Goal: Task Accomplishment & Management: Manage account settings

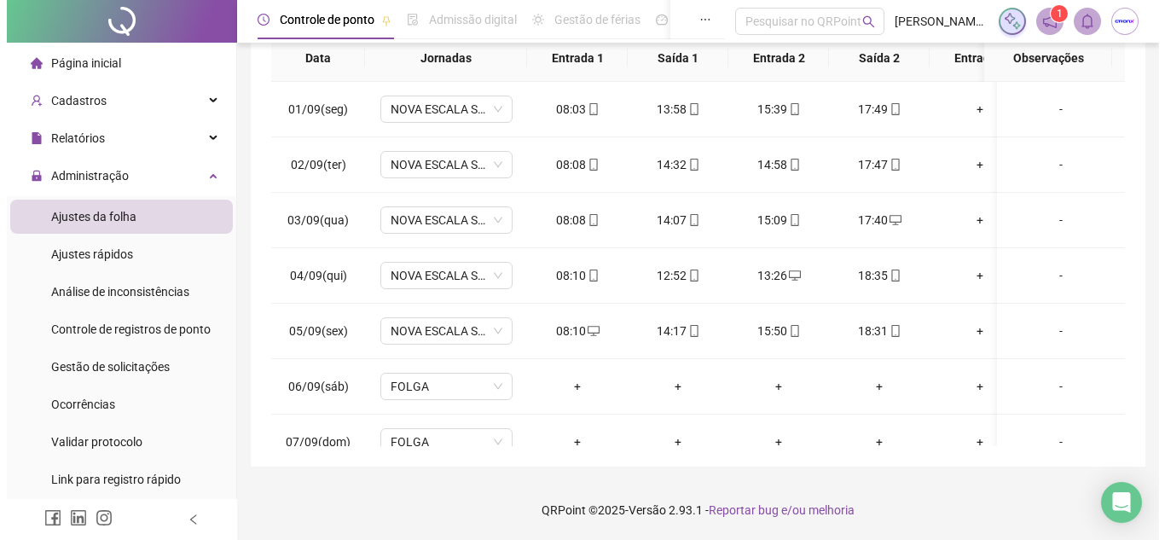
scroll to position [702, 0]
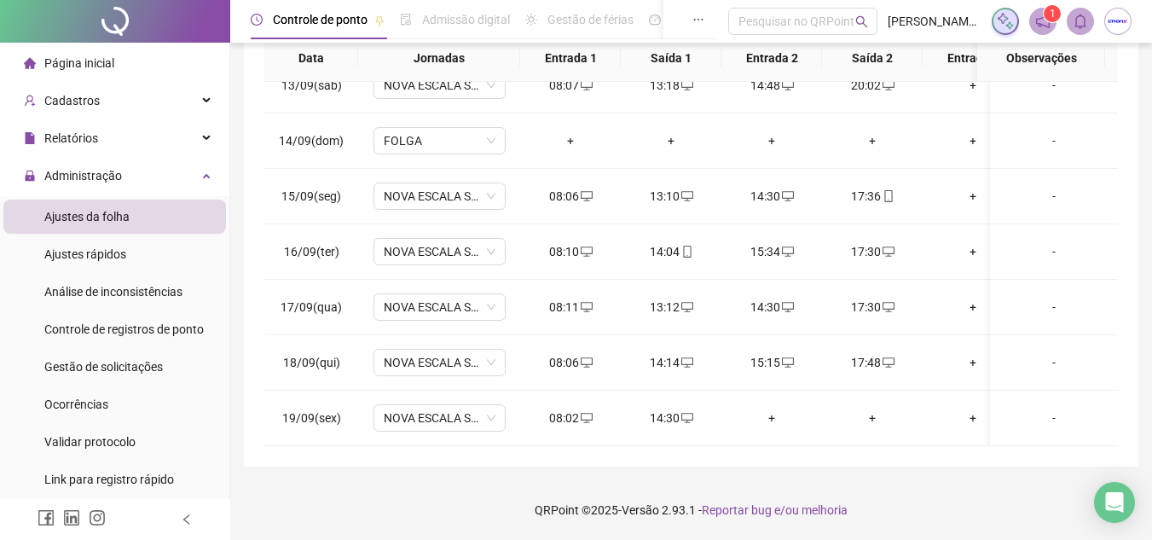
click at [1116, 32] on img at bounding box center [1118, 22] width 26 height 26
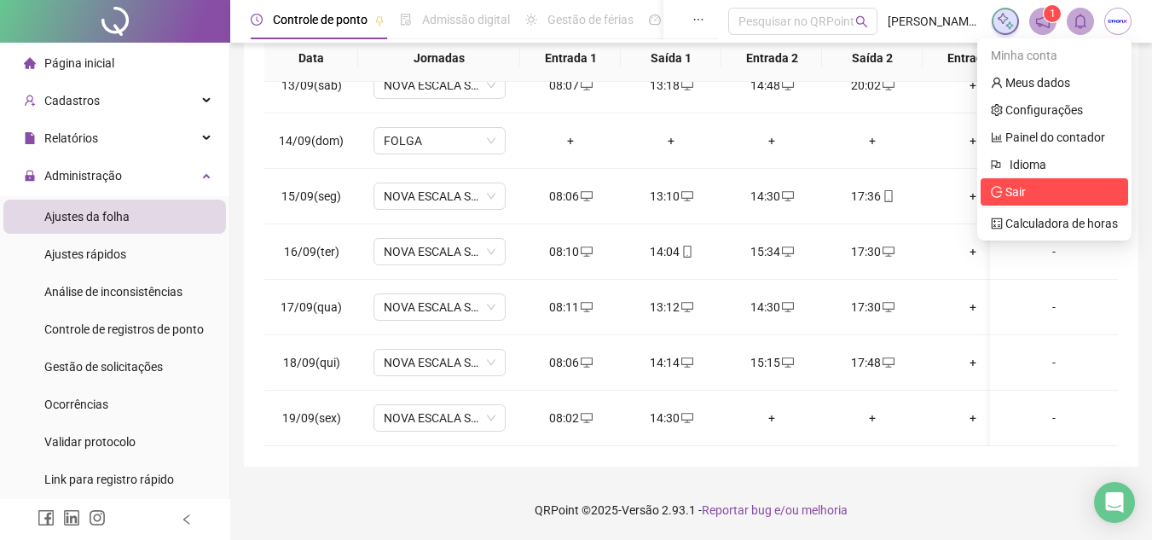
click at [1019, 187] on span "Sair" at bounding box center [1015, 192] width 20 height 14
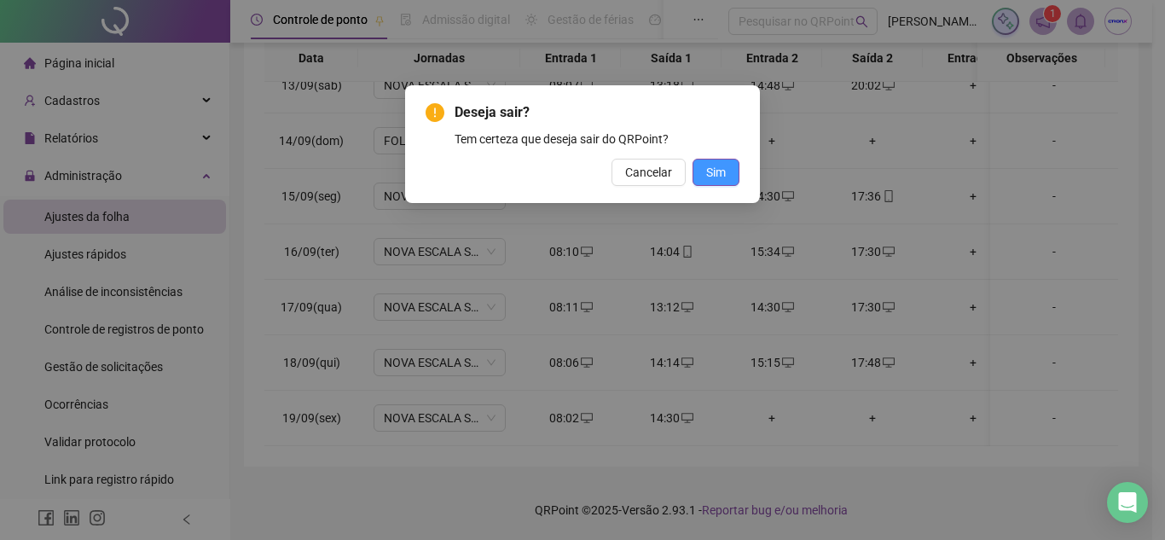
click at [735, 173] on button "Sim" at bounding box center [715, 172] width 47 height 27
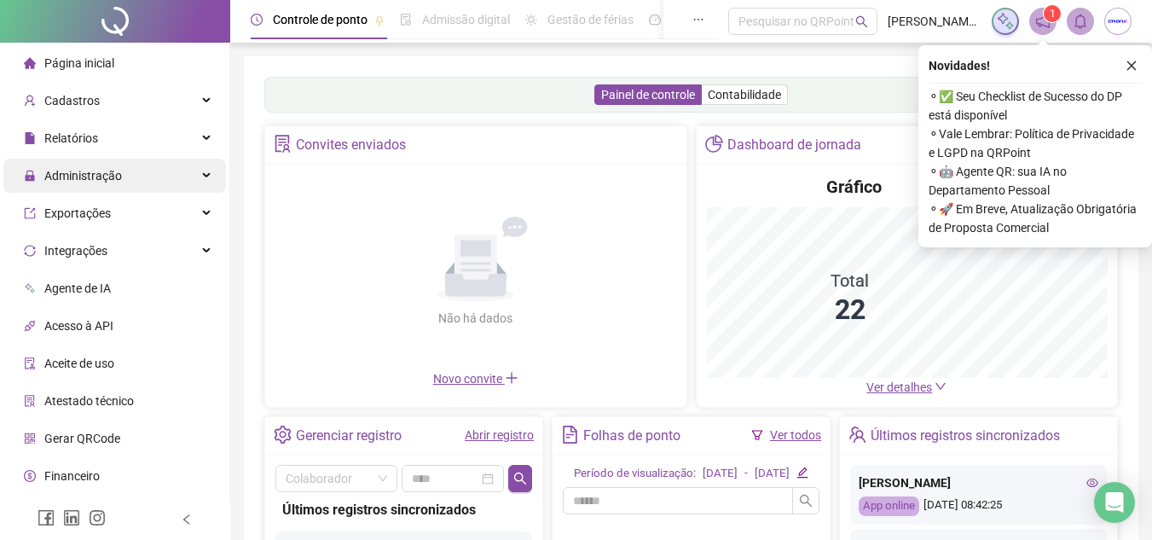
click at [68, 179] on span "Administração" at bounding box center [83, 176] width 78 height 14
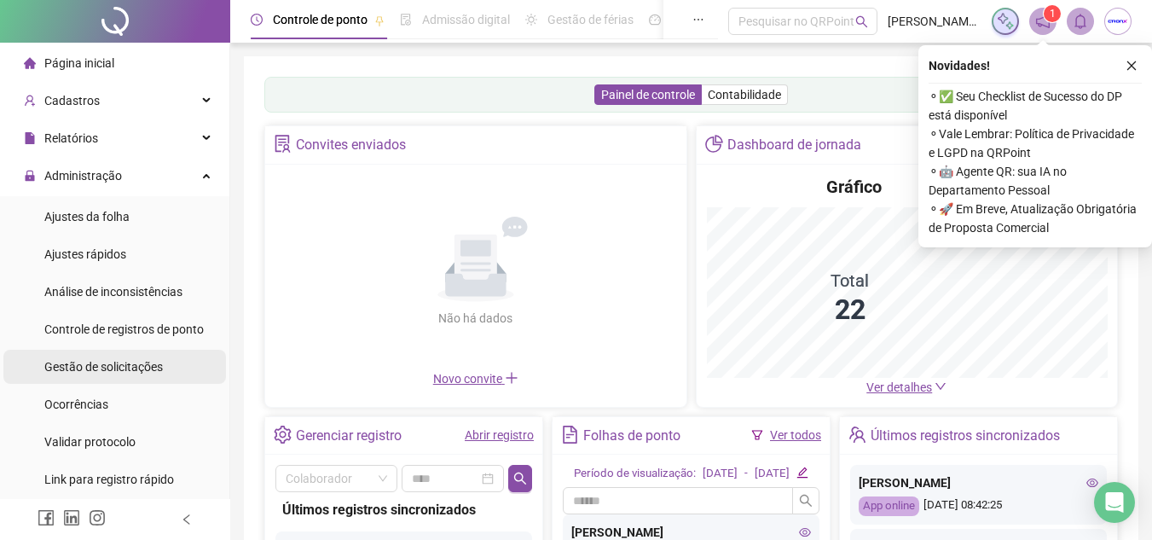
click at [118, 364] on span "Gestão de solicitações" at bounding box center [103, 367] width 118 height 14
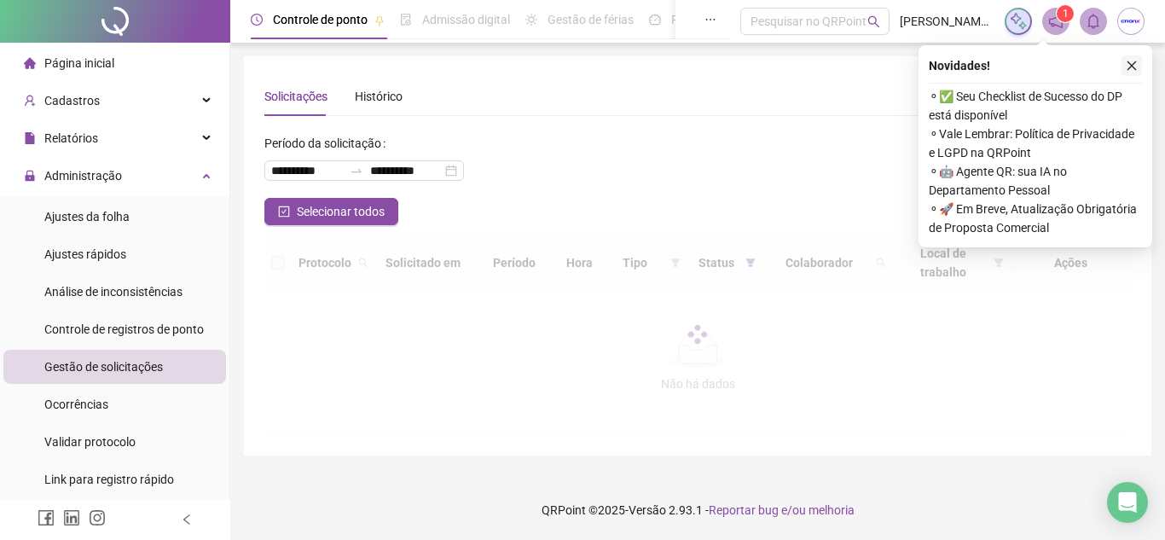
click at [1128, 67] on icon "close" at bounding box center [1131, 66] width 12 height 12
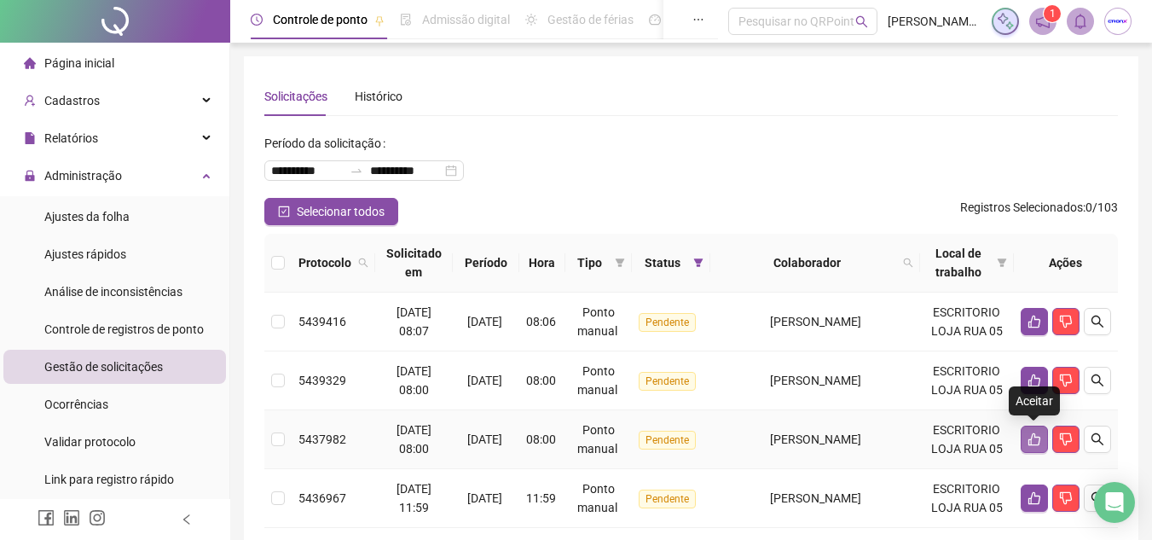
click at [1037, 448] on button "button" at bounding box center [1033, 438] width 27 height 27
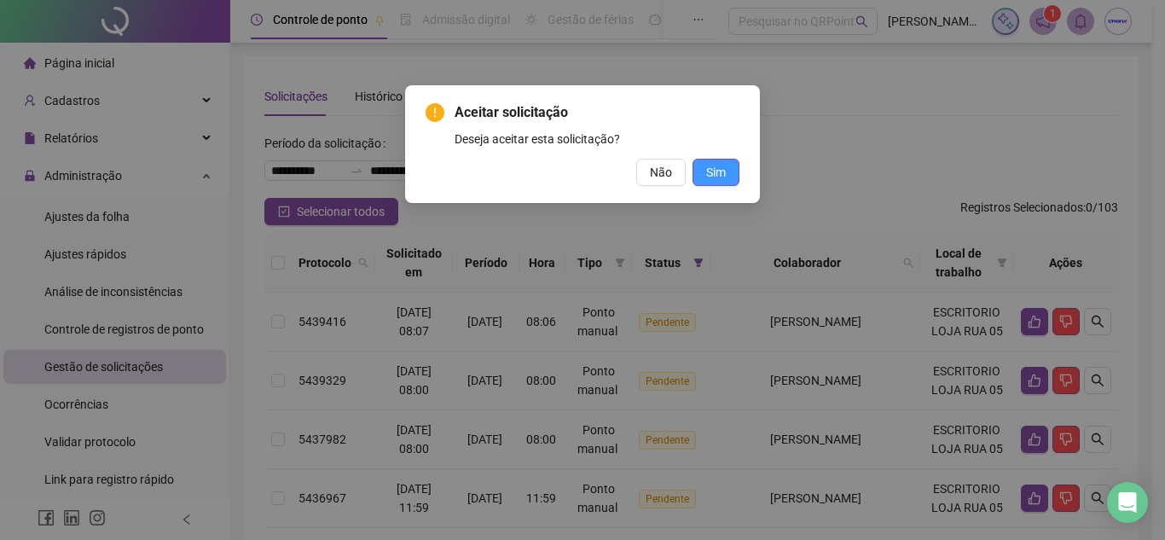
click at [714, 163] on span "Sim" at bounding box center [716, 172] width 20 height 19
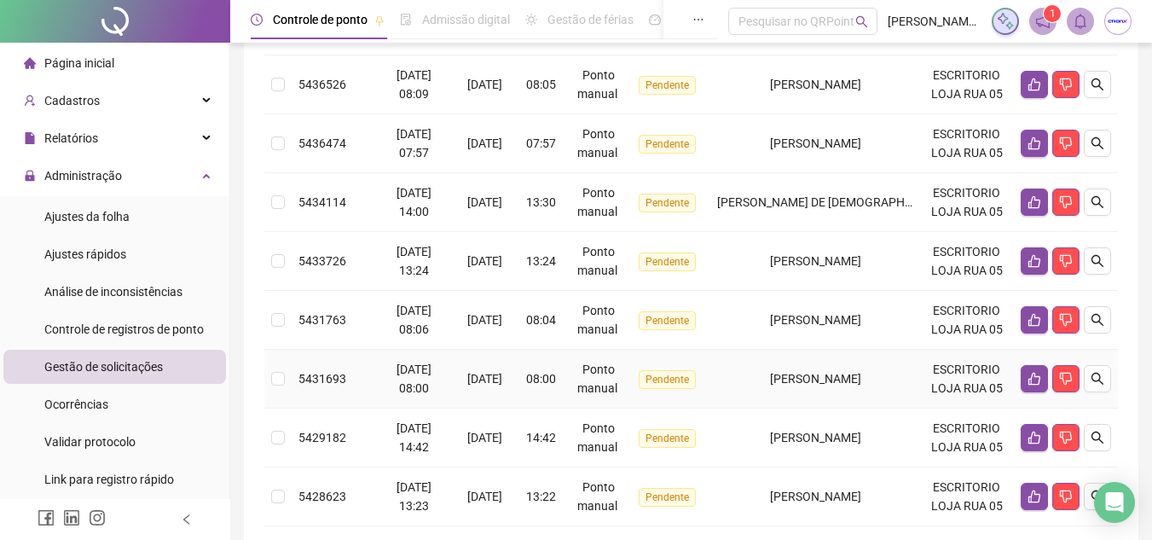
scroll to position [426, 0]
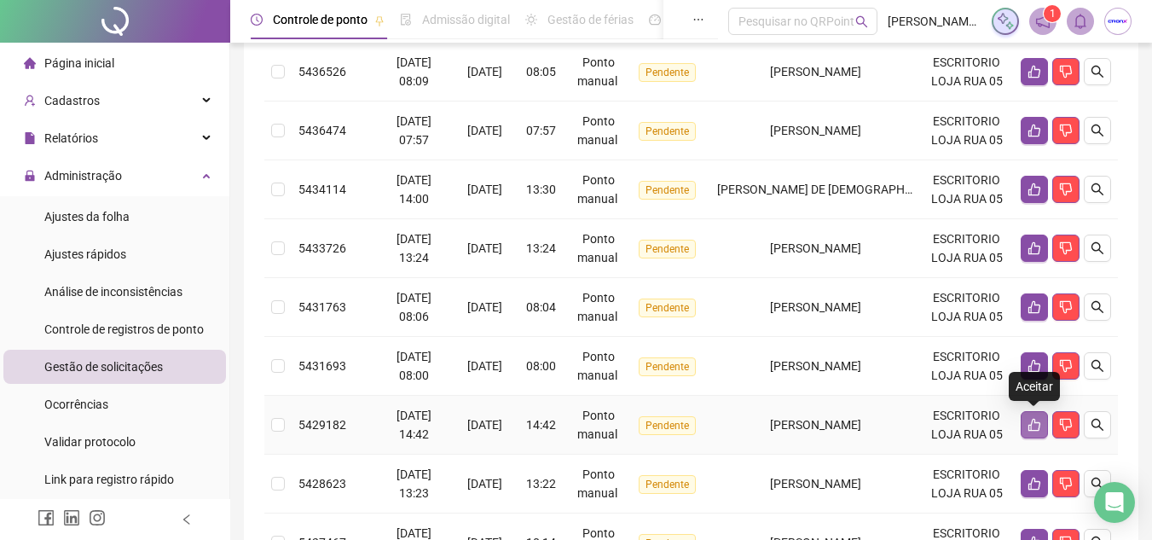
click at [1032, 427] on icon "like" at bounding box center [1034, 425] width 14 height 14
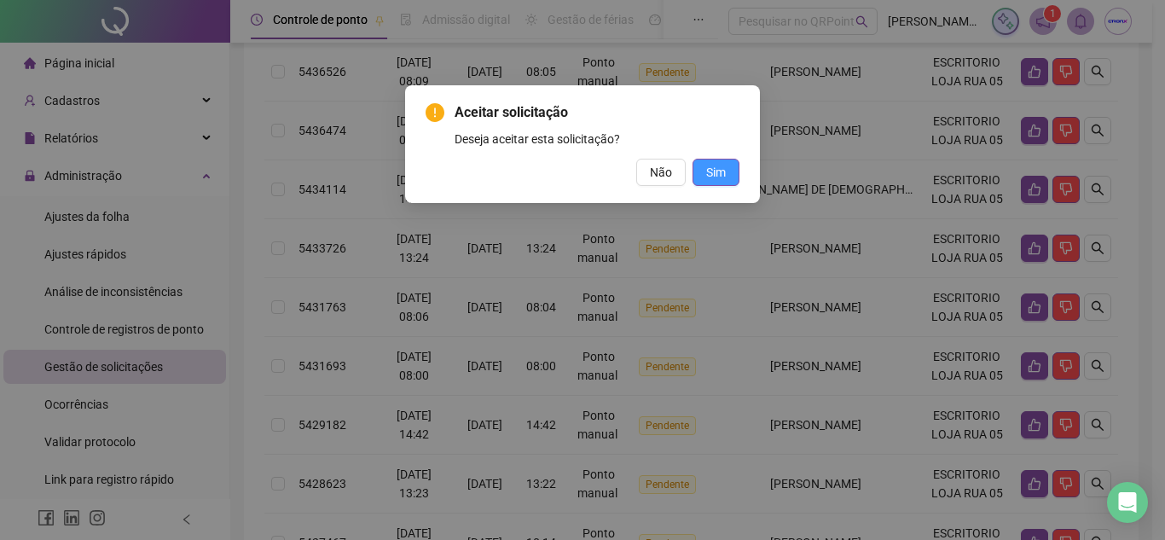
click at [714, 165] on span "Sim" at bounding box center [716, 172] width 20 height 19
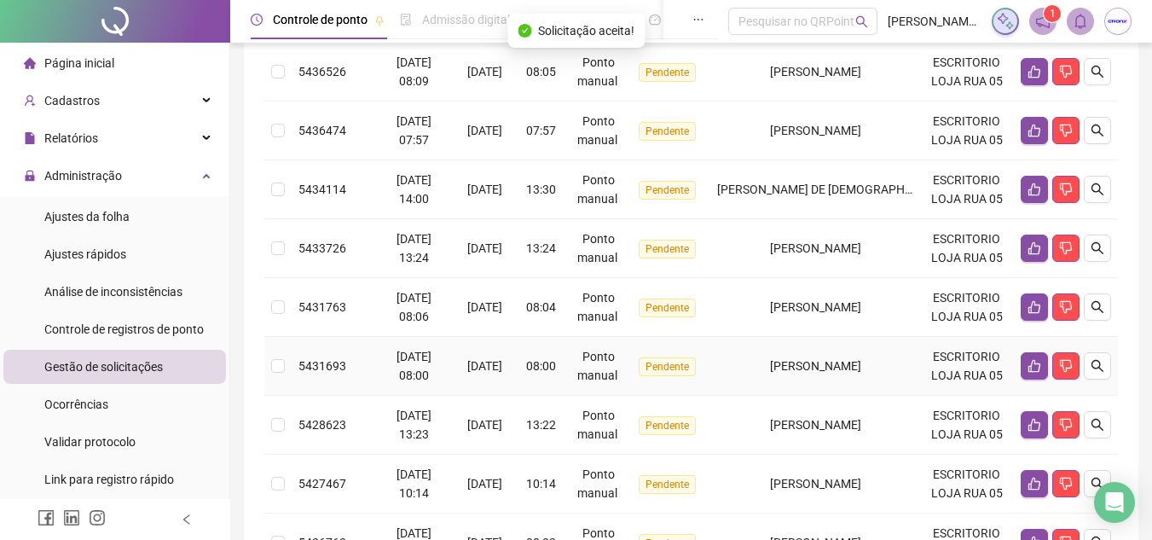
scroll to position [512, 0]
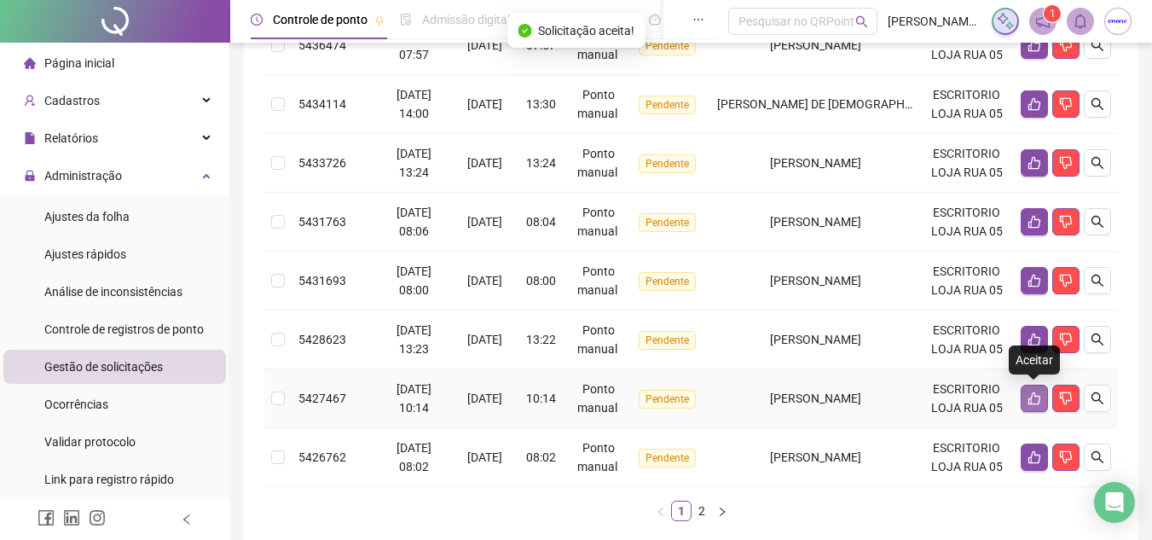
click at [1032, 391] on button "button" at bounding box center [1033, 397] width 27 height 27
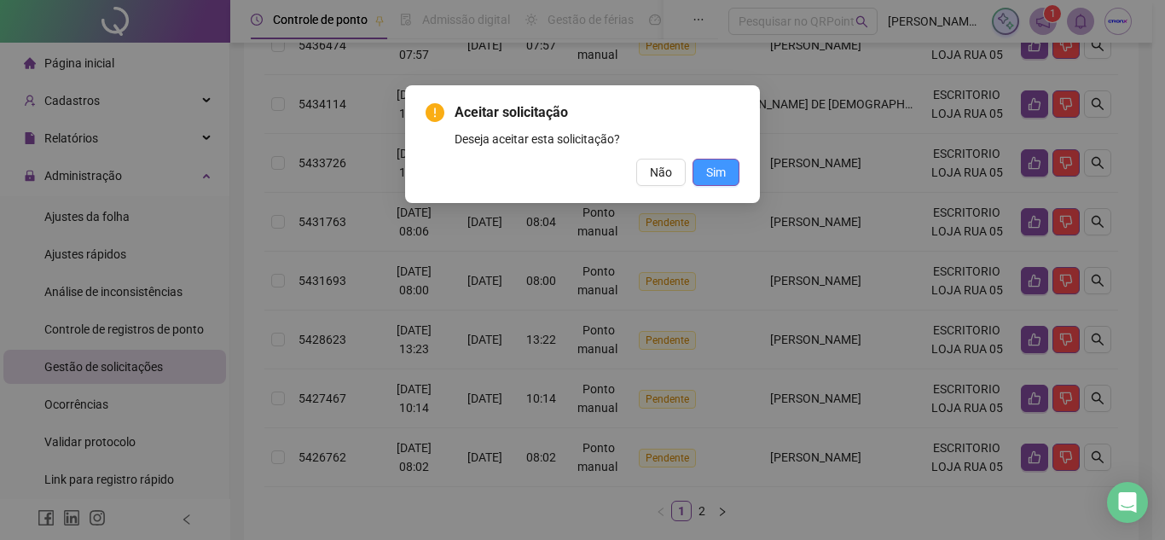
click at [726, 171] on button "Sim" at bounding box center [715, 172] width 47 height 27
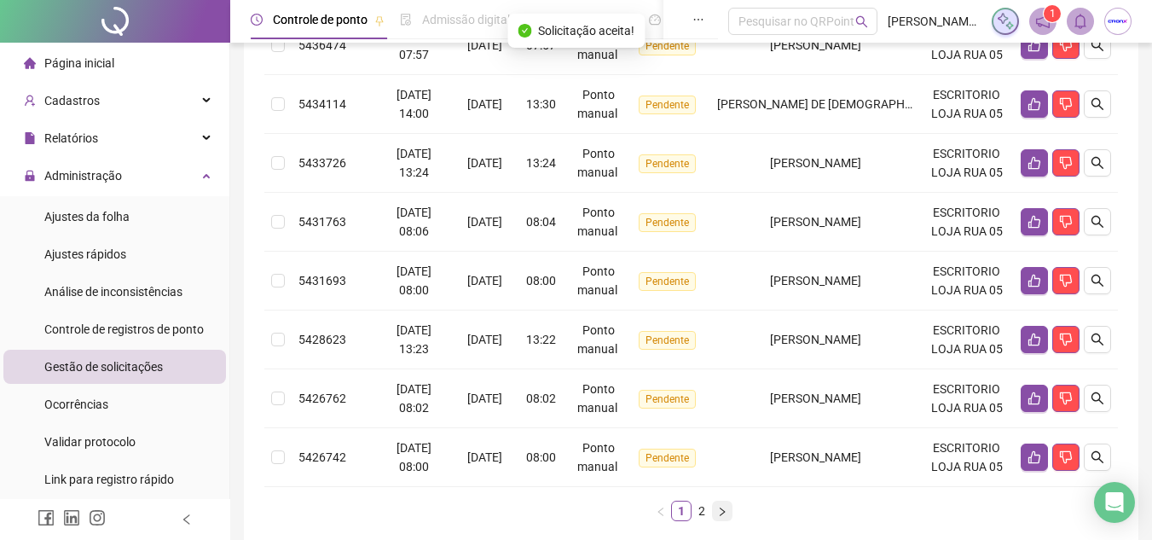
click at [720, 515] on icon "right" at bounding box center [722, 510] width 5 height 9
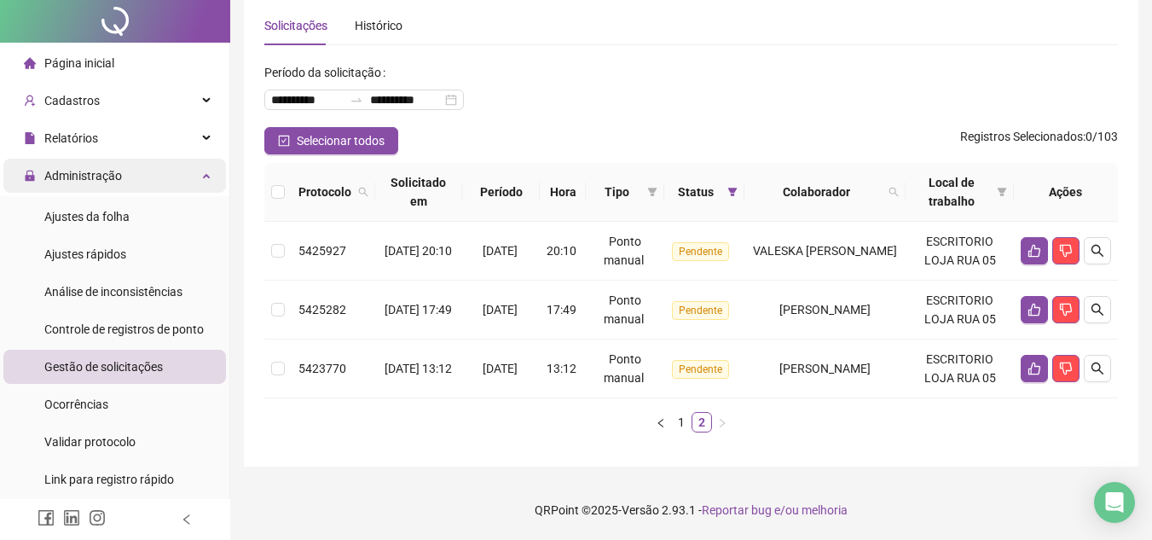
scroll to position [0, 0]
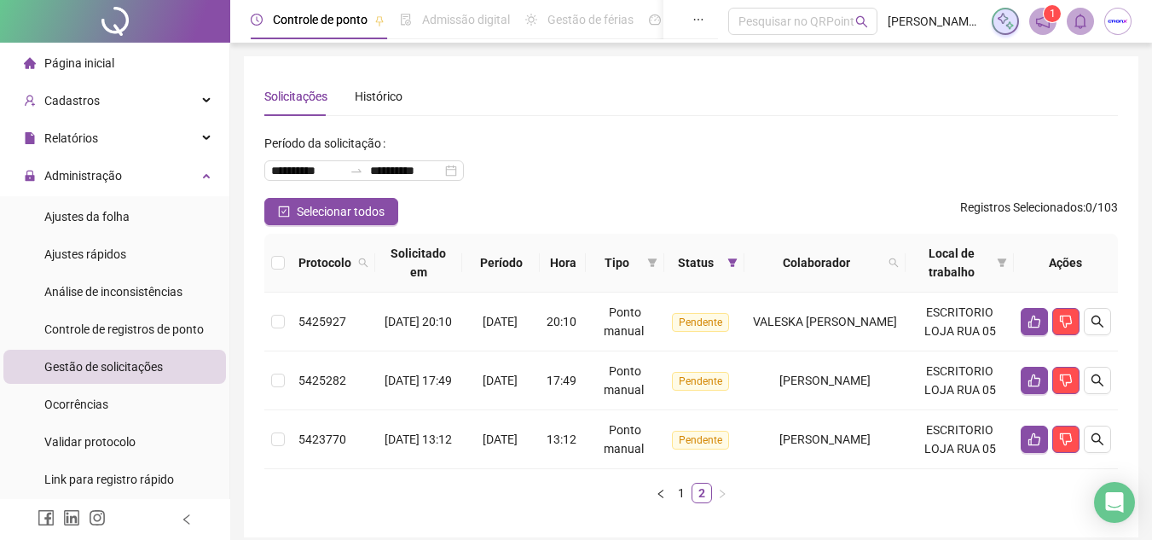
click at [125, 215] on span "Ajustes da folha" at bounding box center [86, 217] width 85 height 14
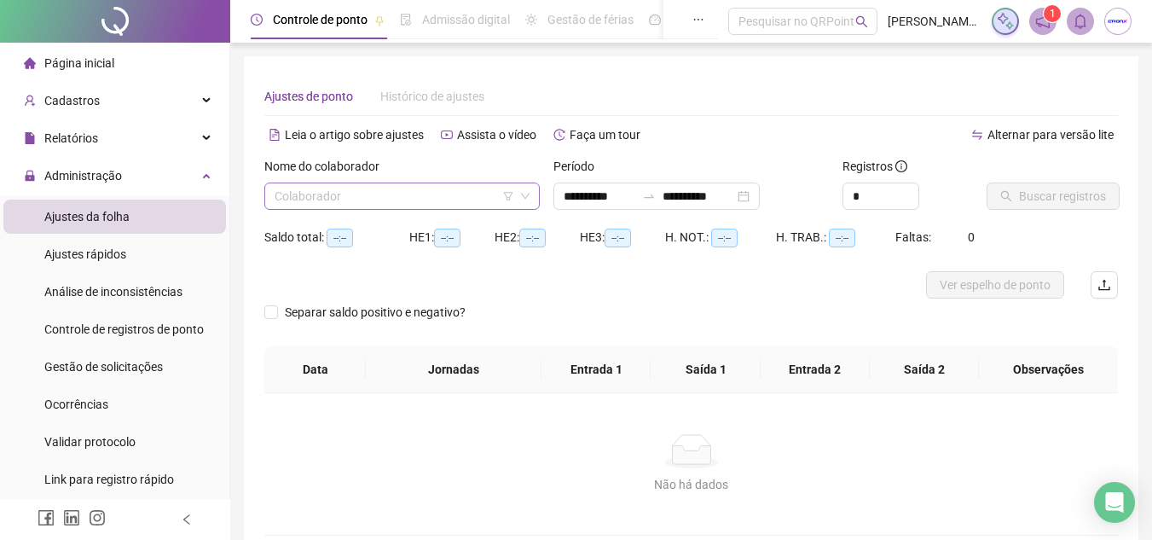
click at [338, 193] on input "search" at bounding box center [395, 196] width 240 height 26
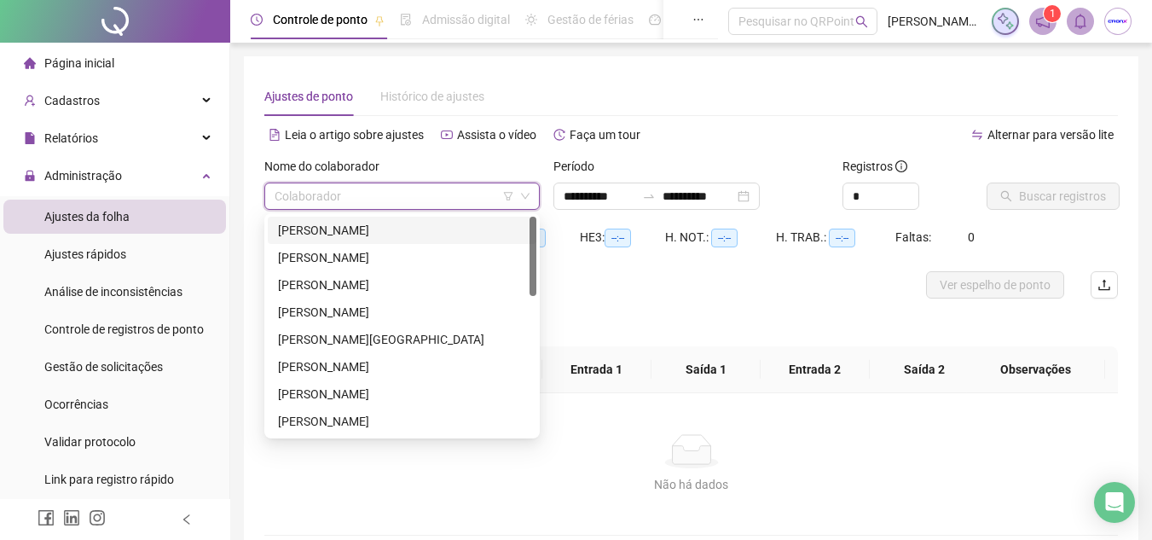
type input "**********"
click at [338, 193] on input "search" at bounding box center [395, 196] width 240 height 26
click at [428, 197] on input "search" at bounding box center [395, 196] width 240 height 26
click at [367, 190] on input "search" at bounding box center [395, 196] width 240 height 26
type input "**"
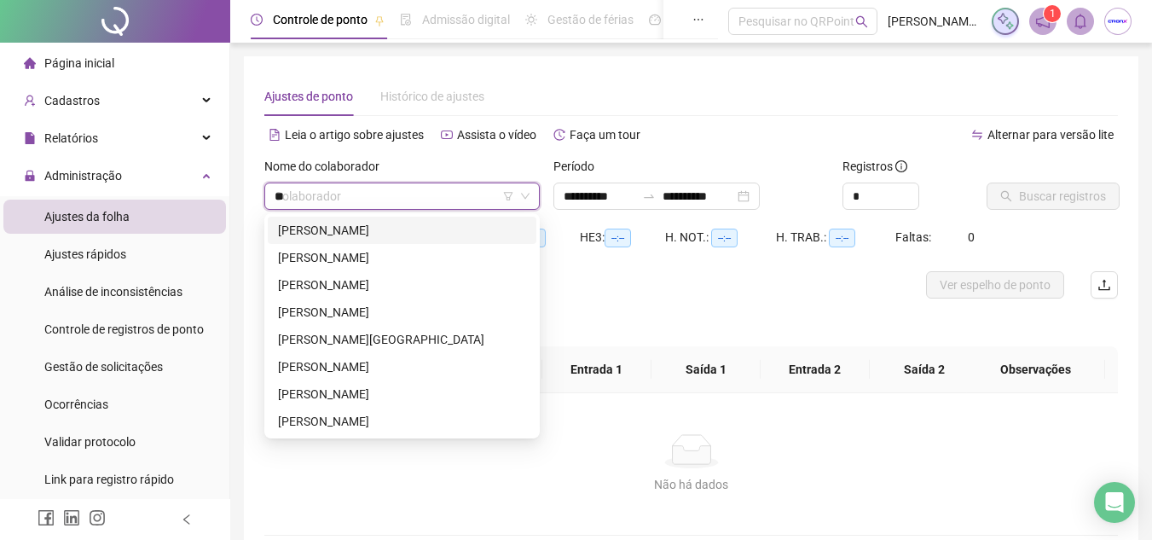
click at [518, 195] on span "**" at bounding box center [402, 196] width 255 height 26
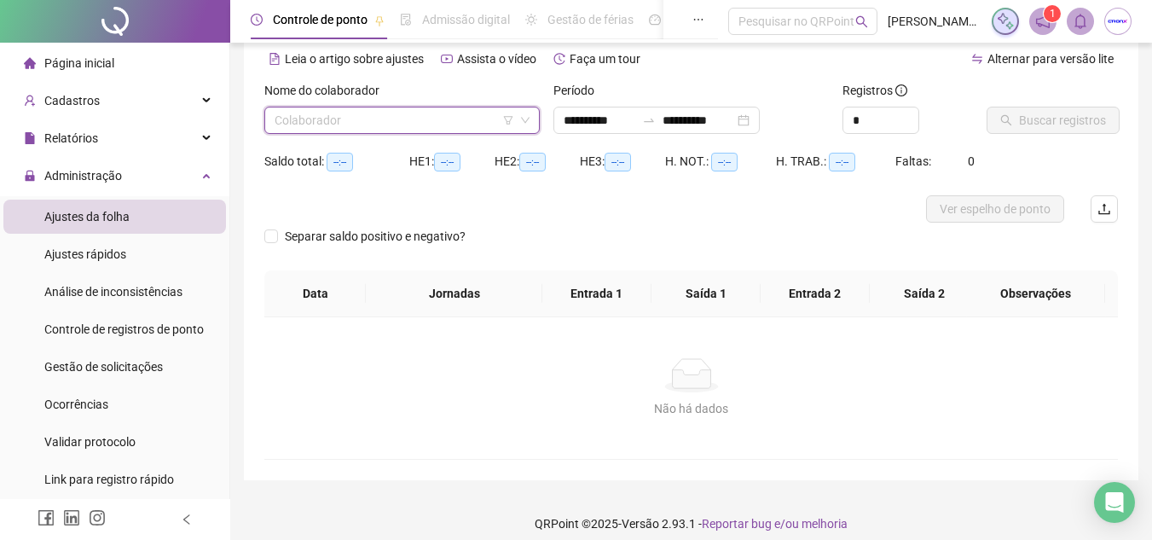
scroll to position [90, 0]
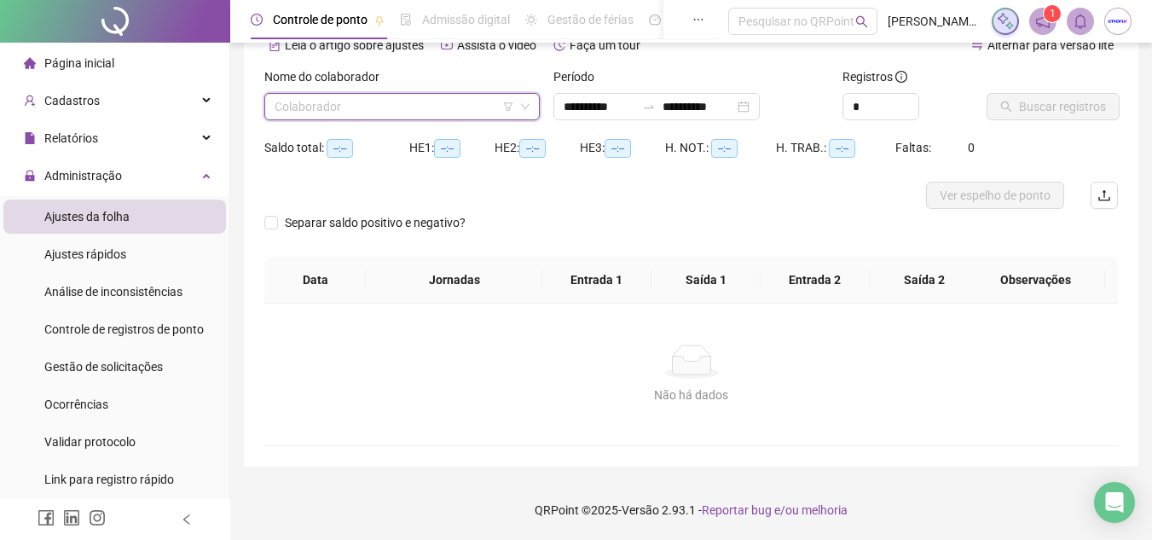
click at [530, 105] on div "Colaborador" at bounding box center [401, 106] width 275 height 27
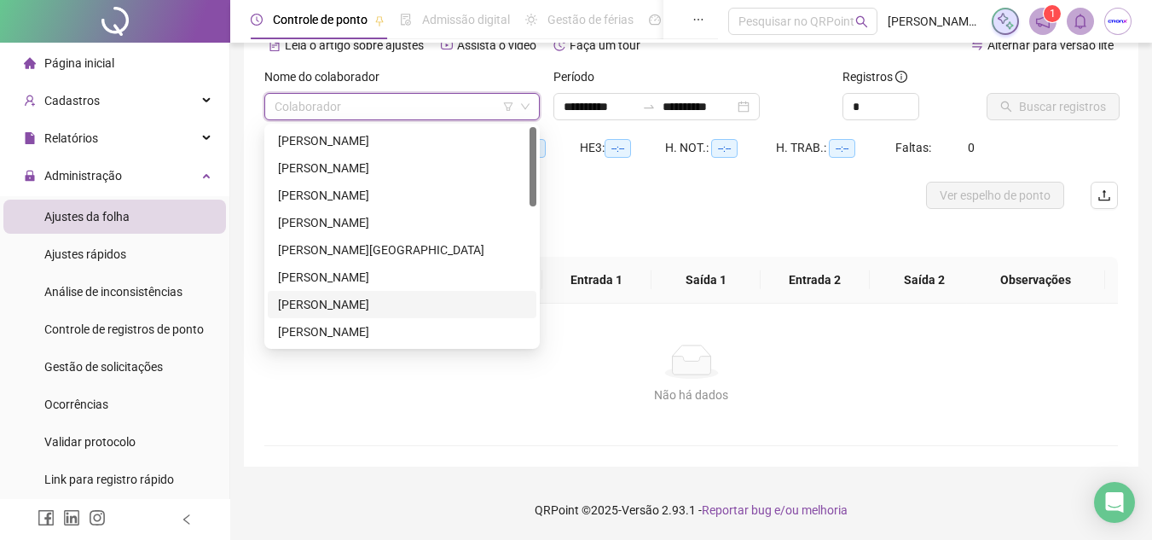
click at [341, 338] on div "[PERSON_NAME]" at bounding box center [402, 331] width 248 height 19
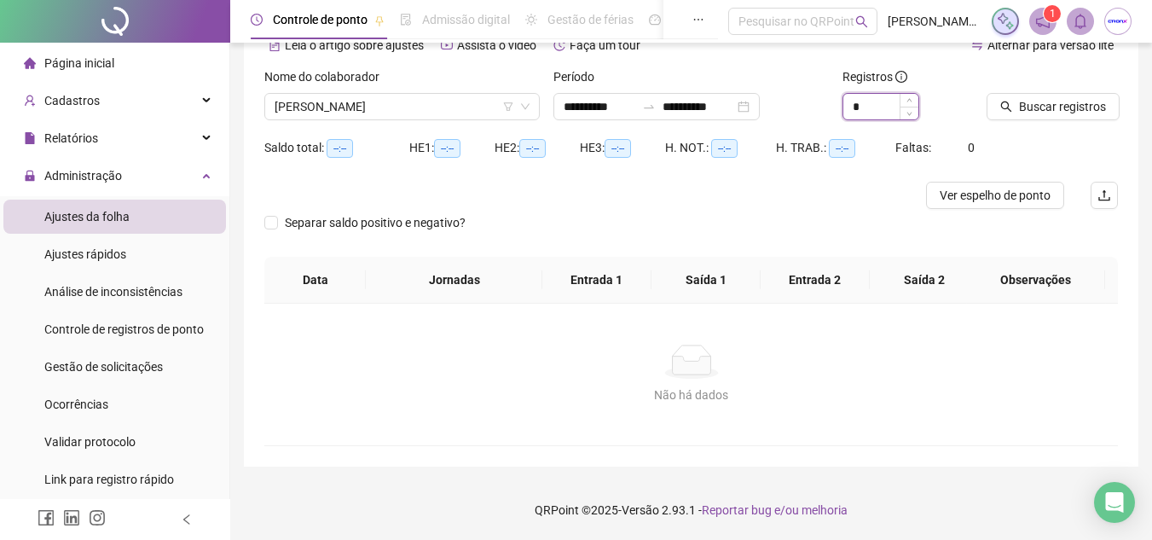
click at [908, 101] on input "*" at bounding box center [880, 107] width 75 height 26
type input "*"
click at [908, 103] on icon "up" at bounding box center [909, 102] width 6 height 6
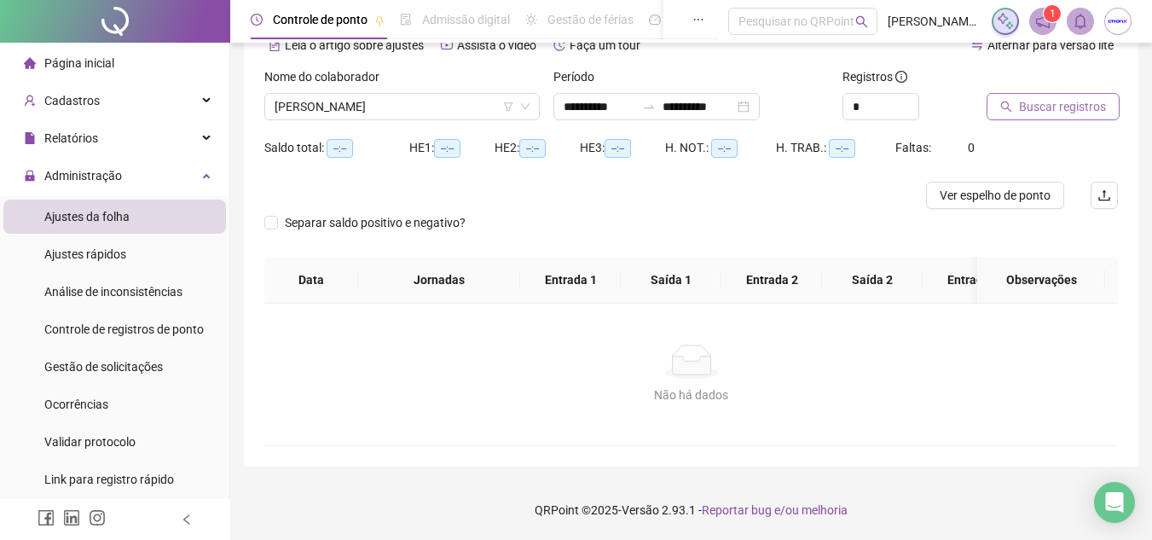
click at [1058, 107] on span "Buscar registros" at bounding box center [1062, 106] width 87 height 19
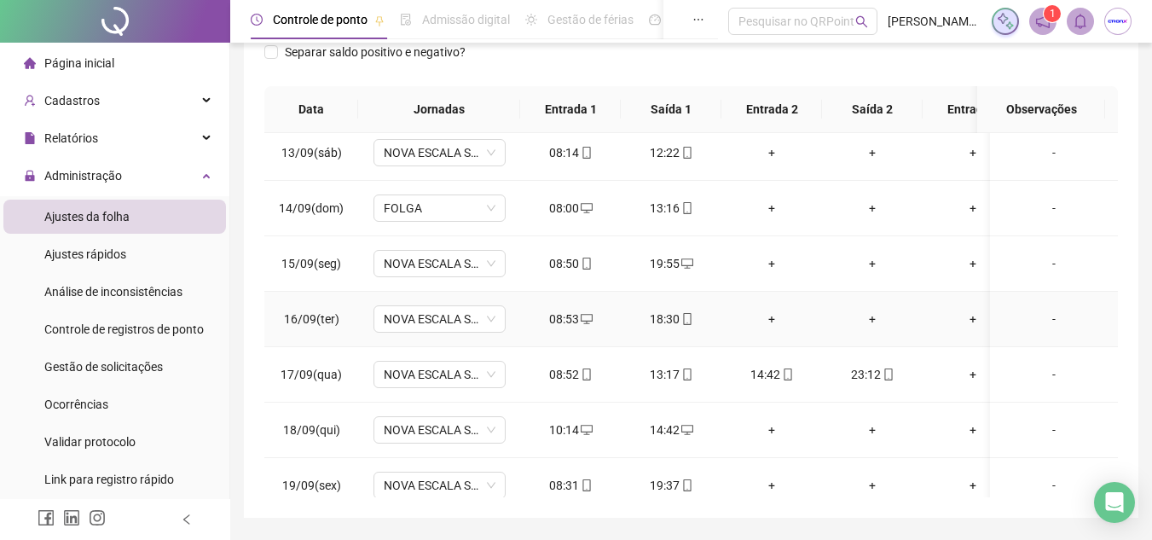
scroll to position [642, 0]
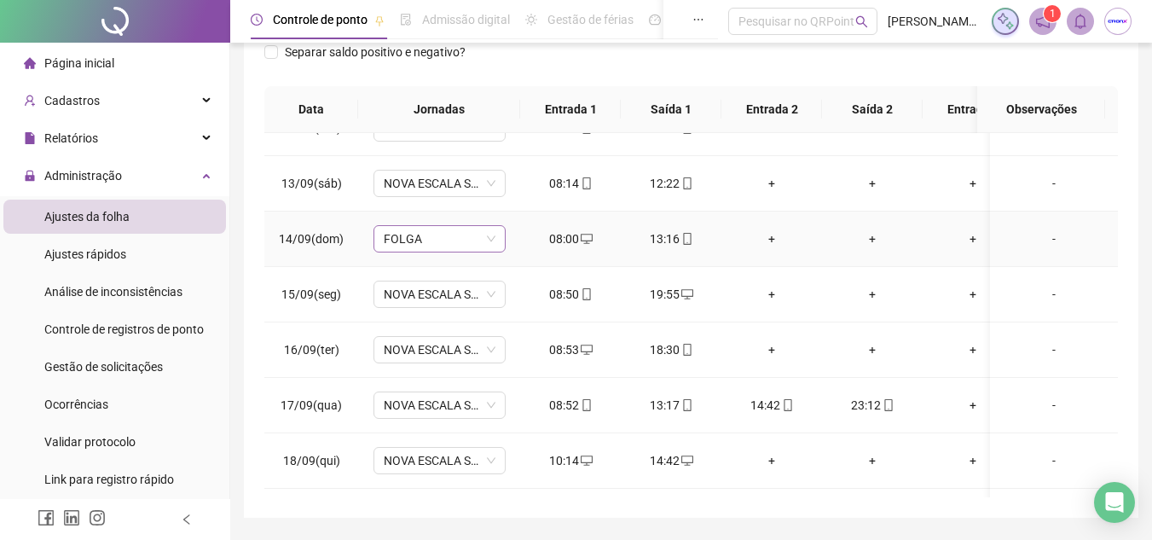
click at [480, 234] on span "FOLGA" at bounding box center [440, 239] width 112 height 26
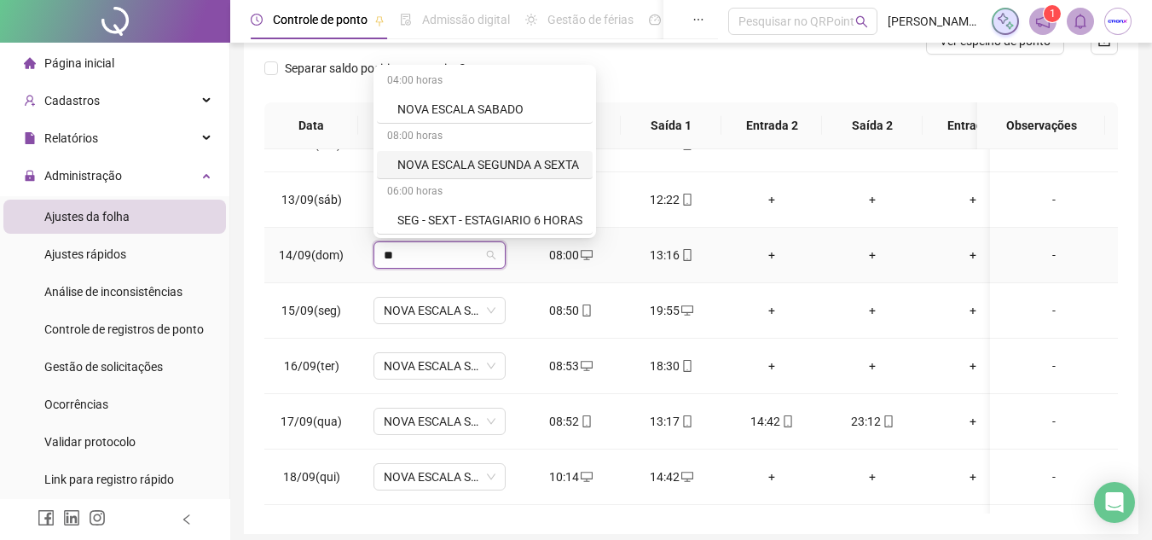
scroll to position [55, 0]
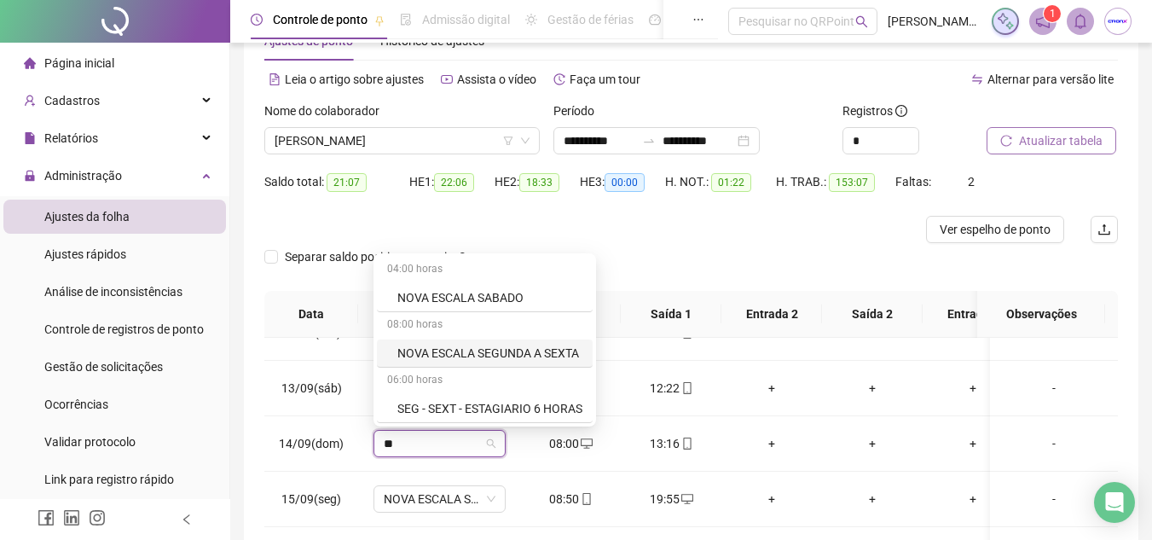
type input "**"
click at [245, 361] on div "**********" at bounding box center [691, 361] width 894 height 721
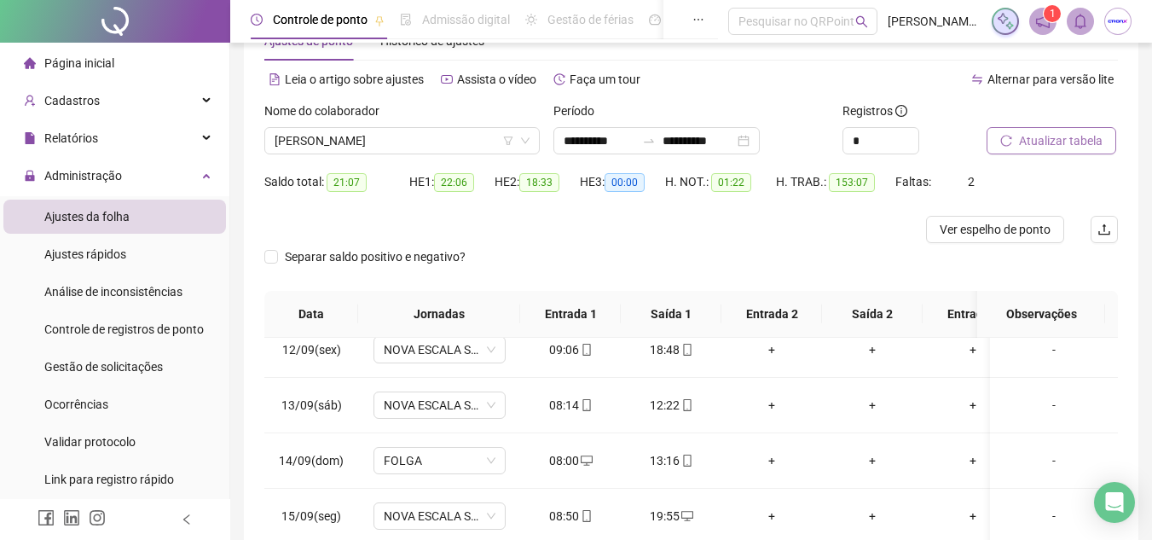
scroll to position [642, 0]
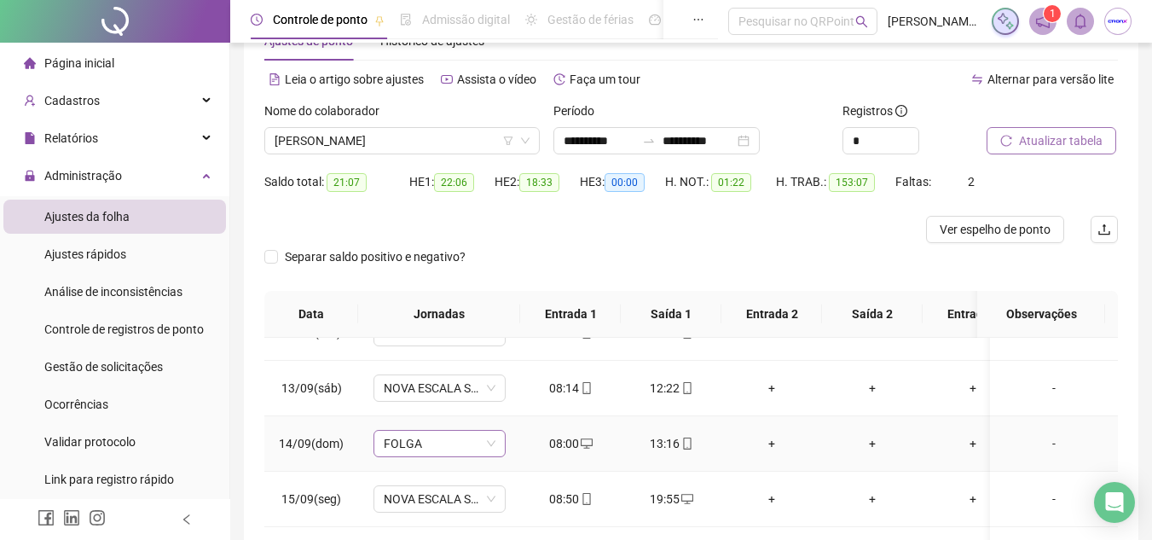
click at [488, 441] on span "FOLGA" at bounding box center [440, 444] width 112 height 26
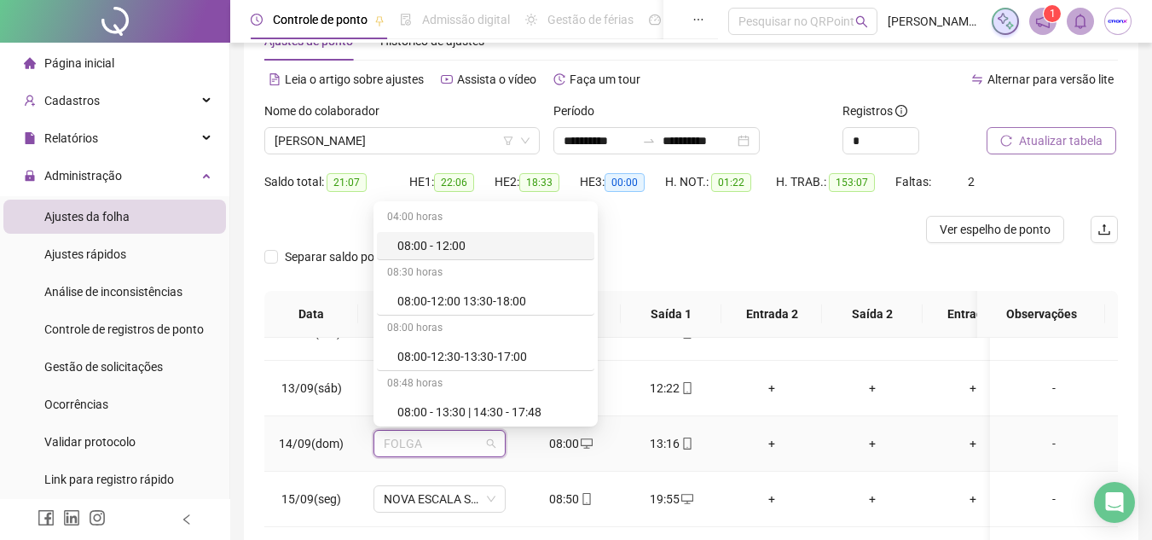
click at [485, 241] on div "08:00 - 12:00" at bounding box center [490, 245] width 187 height 19
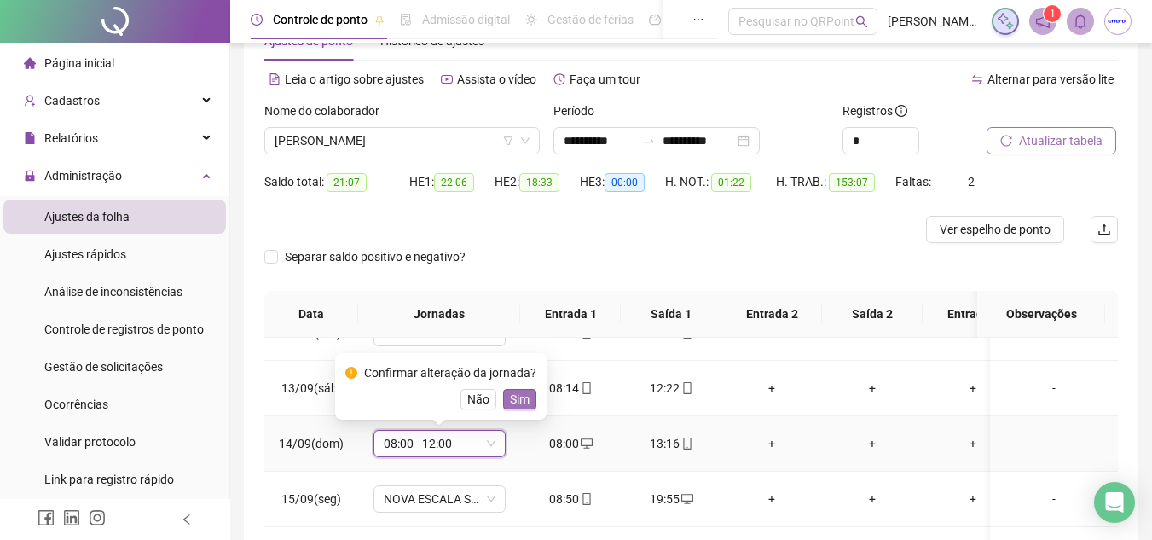
click at [510, 396] on span "Sim" at bounding box center [520, 399] width 20 height 19
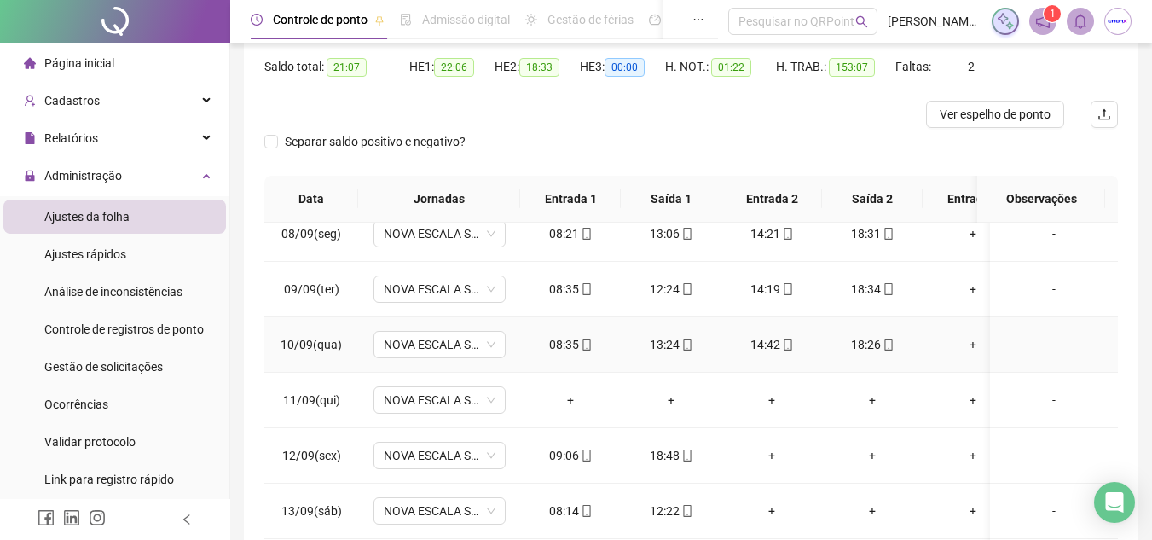
scroll to position [512, 0]
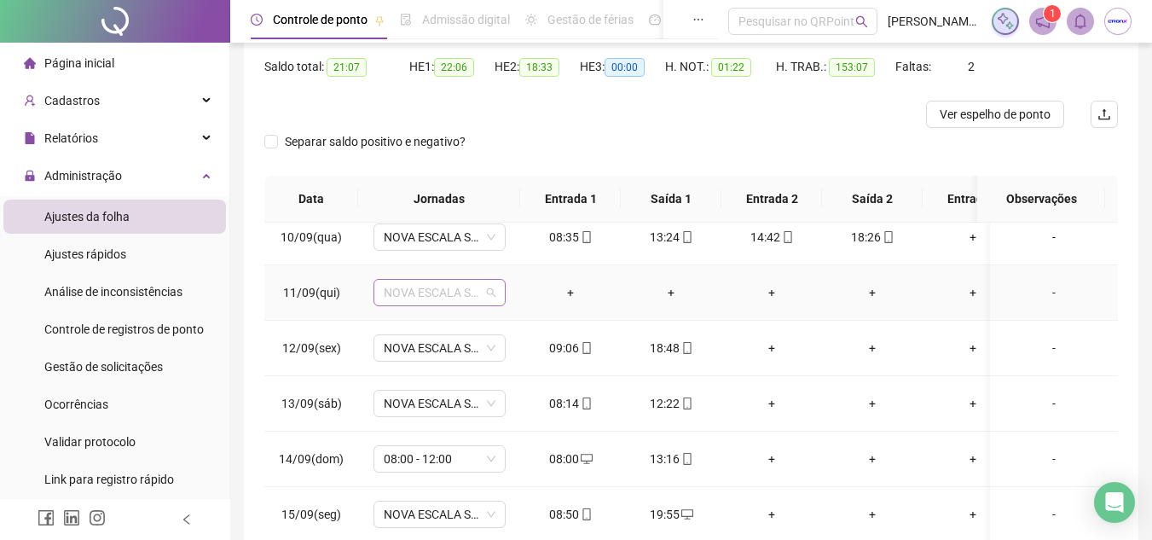
click at [487, 295] on span "NOVA ESCALA SEGUNDA A SEXTA" at bounding box center [440, 293] width 112 height 26
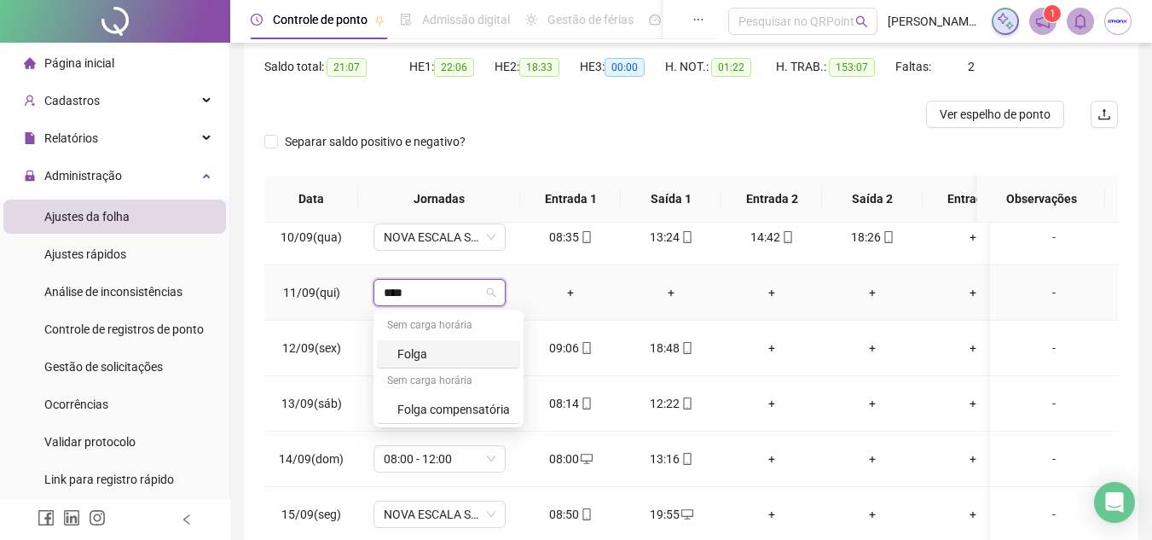
type input "*****"
click at [419, 353] on div "Folga" at bounding box center [453, 353] width 113 height 19
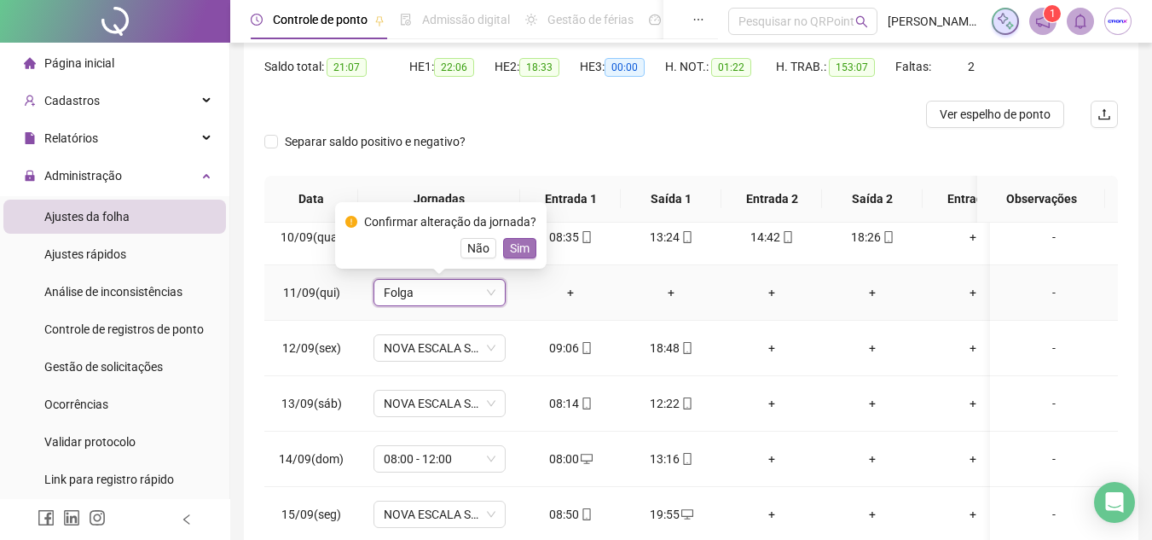
click at [515, 250] on span "Sim" at bounding box center [520, 248] width 20 height 19
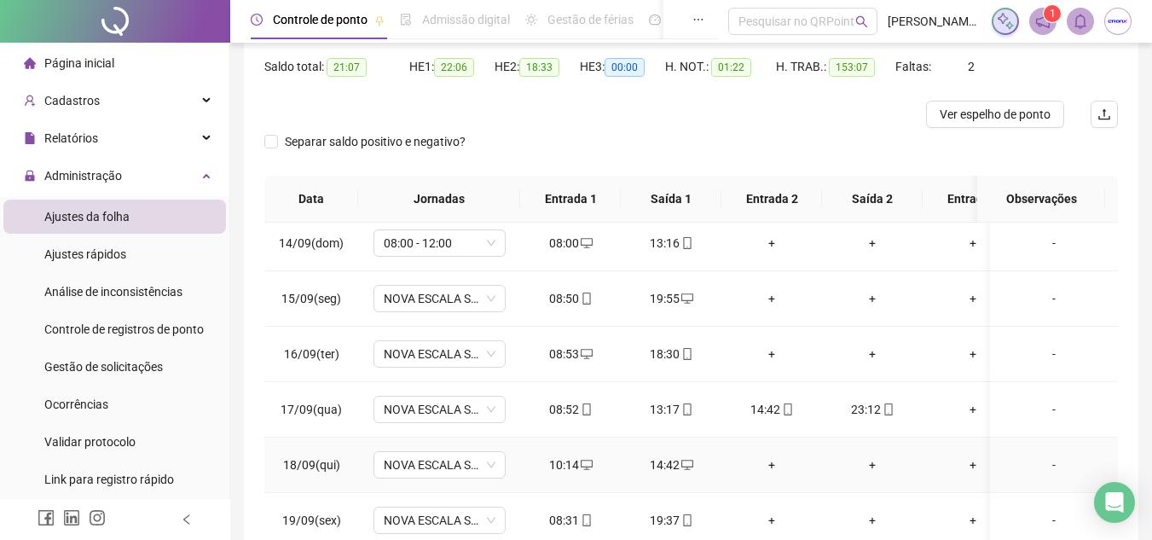
scroll to position [767, 0]
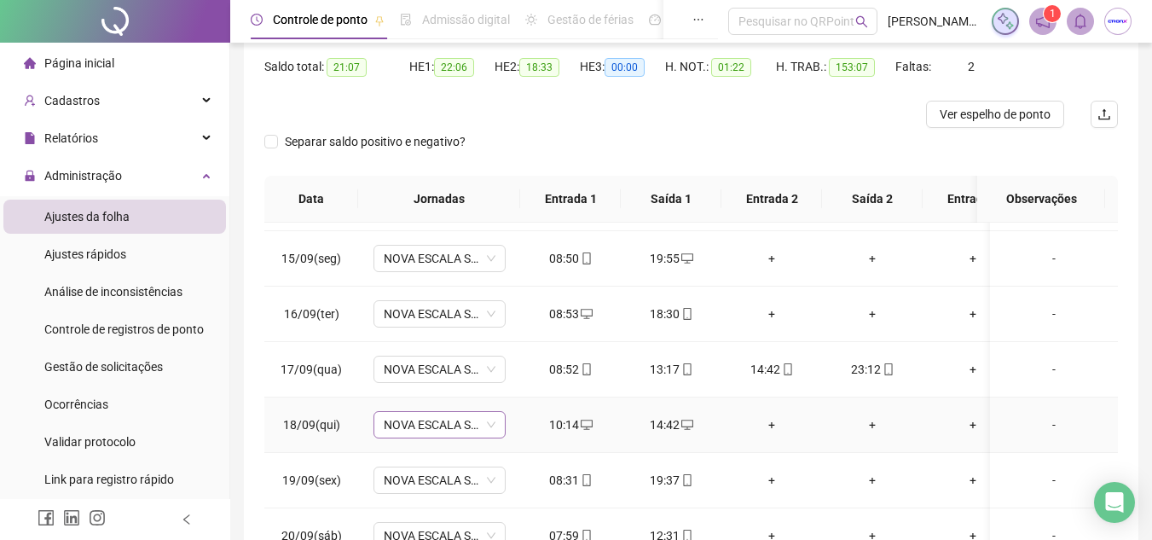
click at [488, 420] on span "NOVA ESCALA SEGUNDA A SEXTA" at bounding box center [440, 425] width 112 height 26
type input "*"
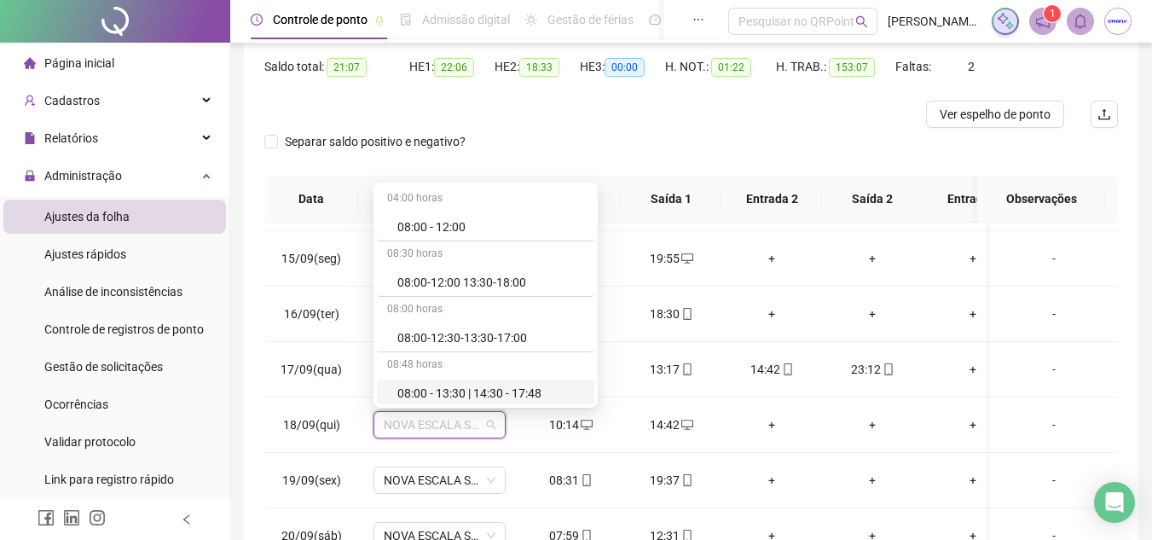
click at [261, 448] on div "**********" at bounding box center [691, 246] width 894 height 721
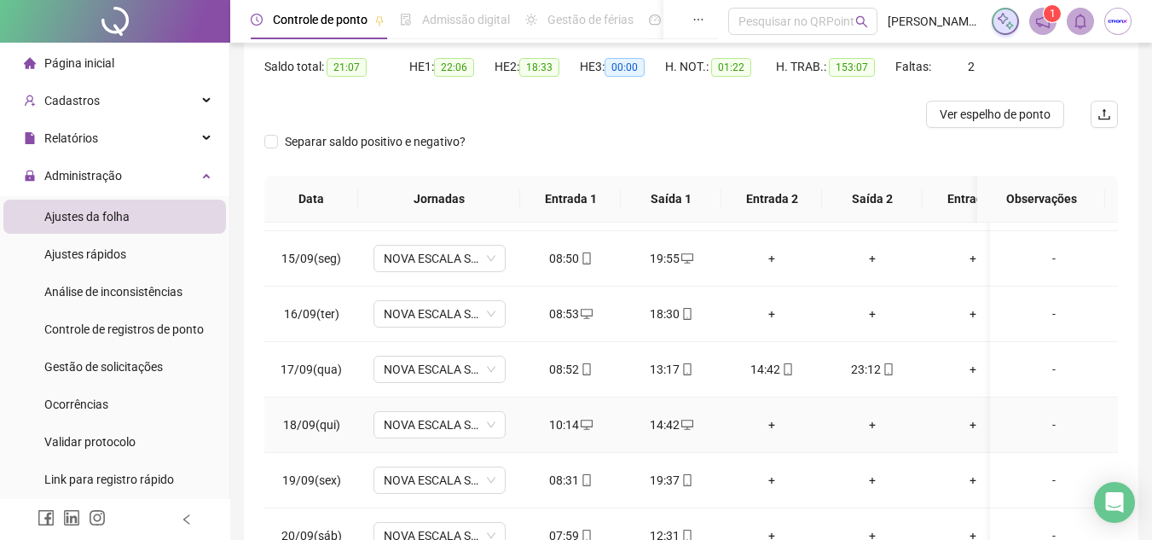
click at [1038, 430] on div "-" at bounding box center [1053, 424] width 101 height 19
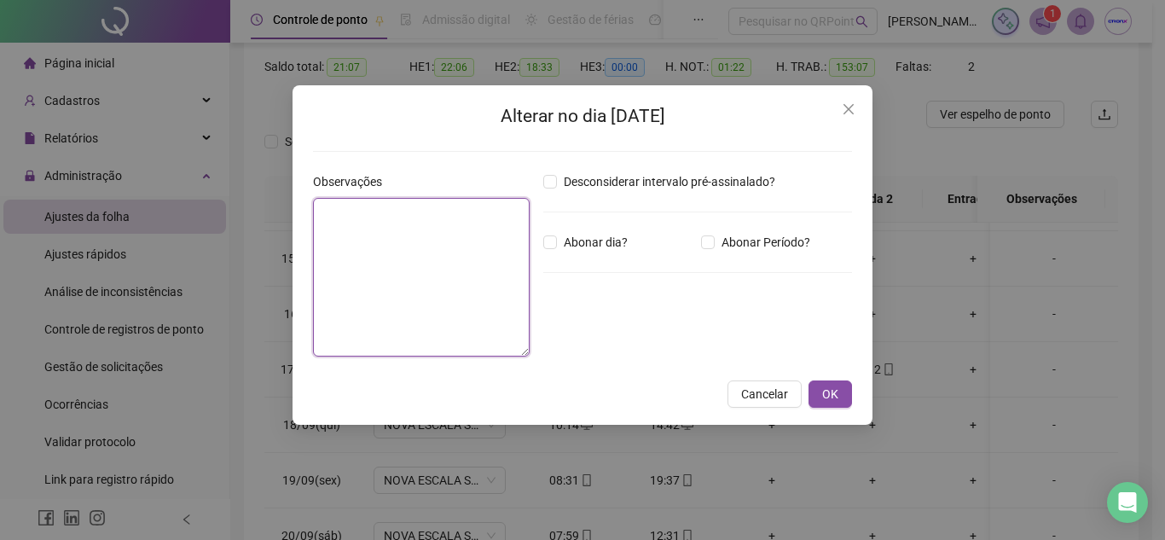
click at [383, 240] on textarea at bounding box center [421, 277] width 217 height 159
type textarea "***"
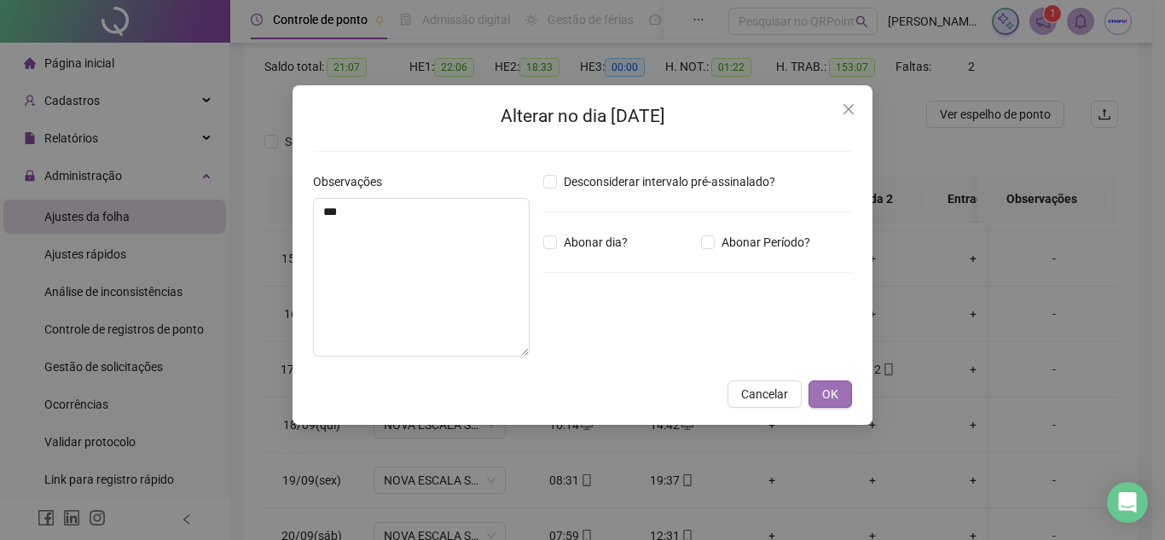
click at [825, 386] on span "OK" at bounding box center [830, 393] width 16 height 19
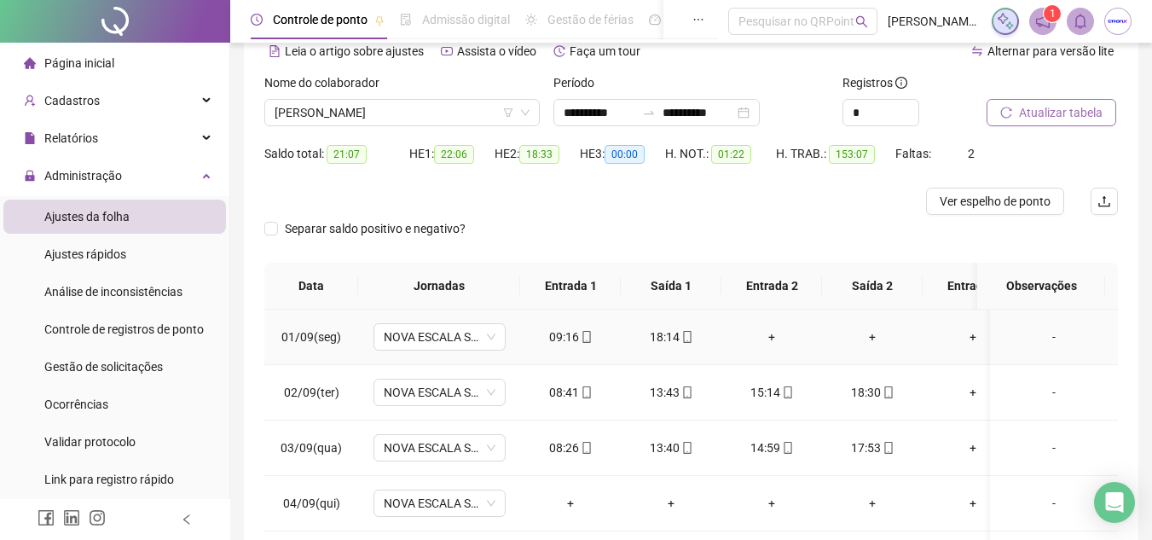
scroll to position [0, 0]
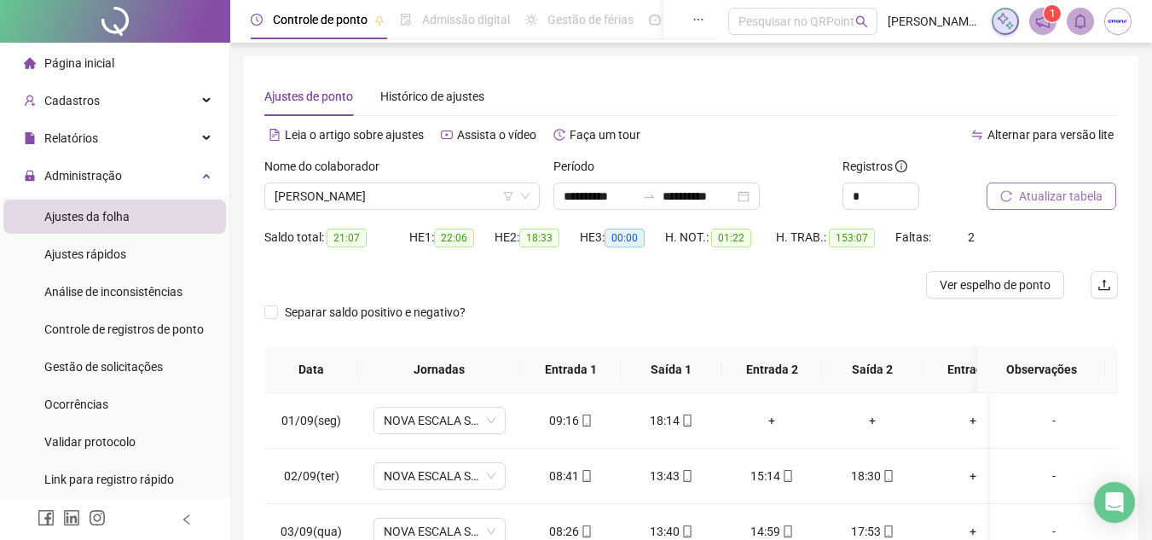
click at [1041, 203] on span "Atualizar tabela" at bounding box center [1061, 196] width 84 height 19
click at [982, 281] on span "Ver espelho de ponto" at bounding box center [994, 284] width 111 height 19
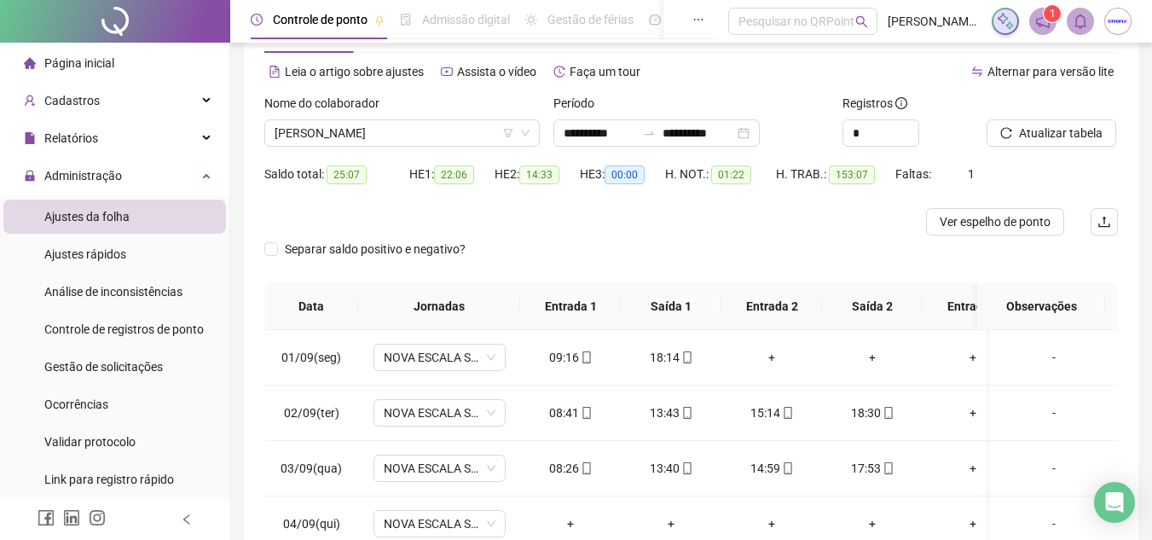
scroll to position [85, 0]
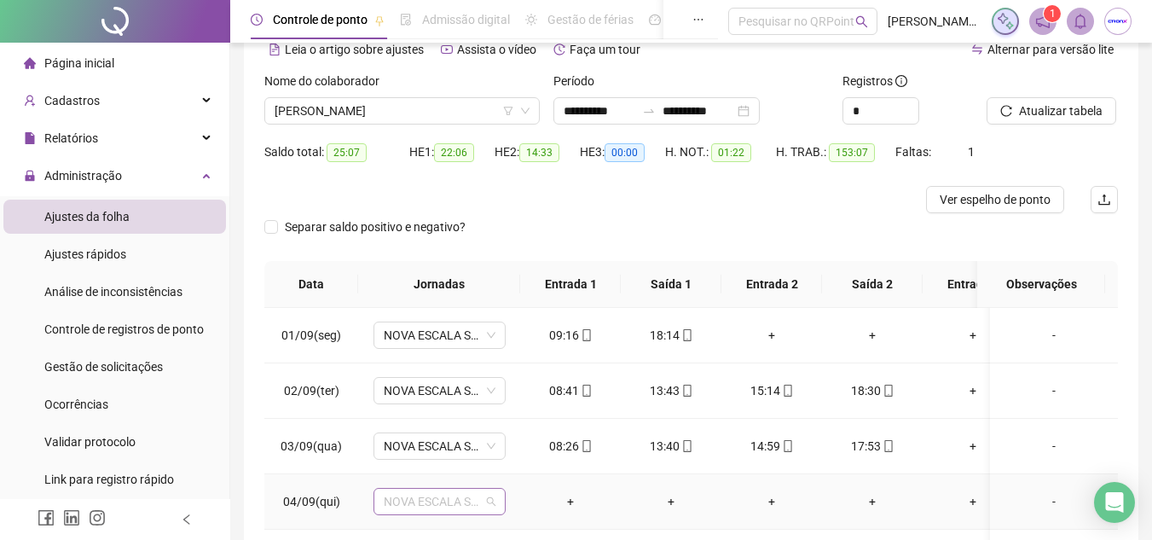
click at [435, 497] on span "NOVA ESCALA SEGUNDA A SEXTA" at bounding box center [440, 501] width 112 height 26
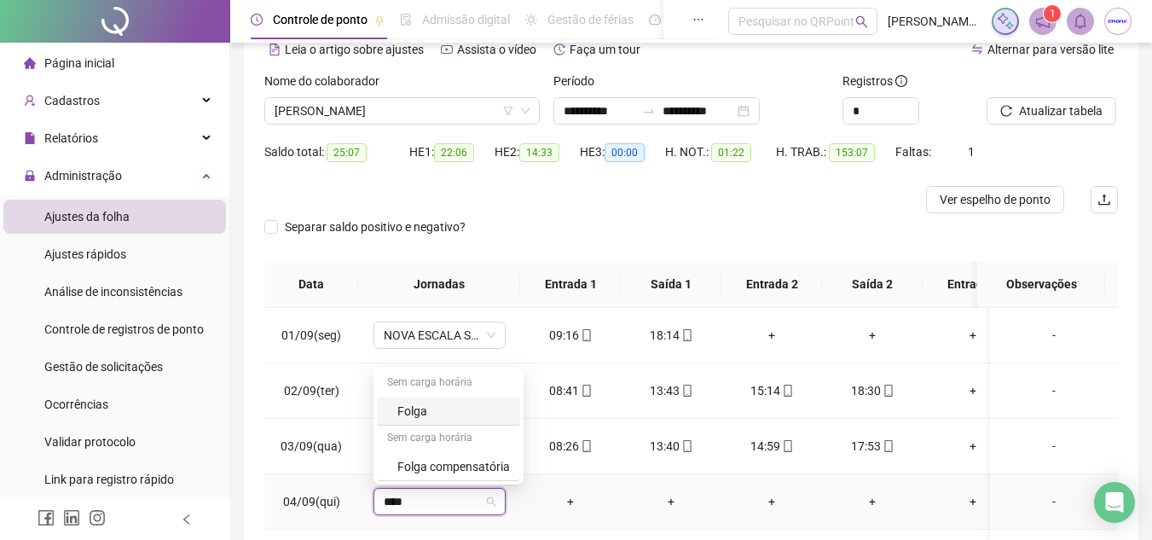
type input "*****"
click at [499, 410] on div "Folga" at bounding box center [453, 411] width 113 height 19
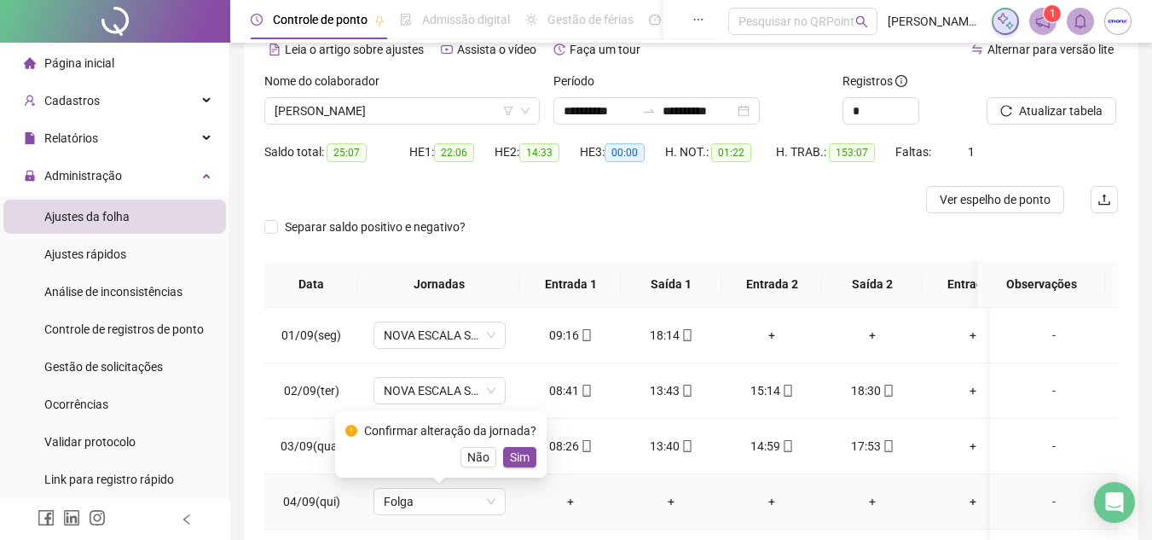
click at [515, 467] on div "Confirmar alteração da jornada? Não Sim" at bounding box center [440, 444] width 211 height 66
click at [510, 454] on span "Sim" at bounding box center [520, 457] width 20 height 19
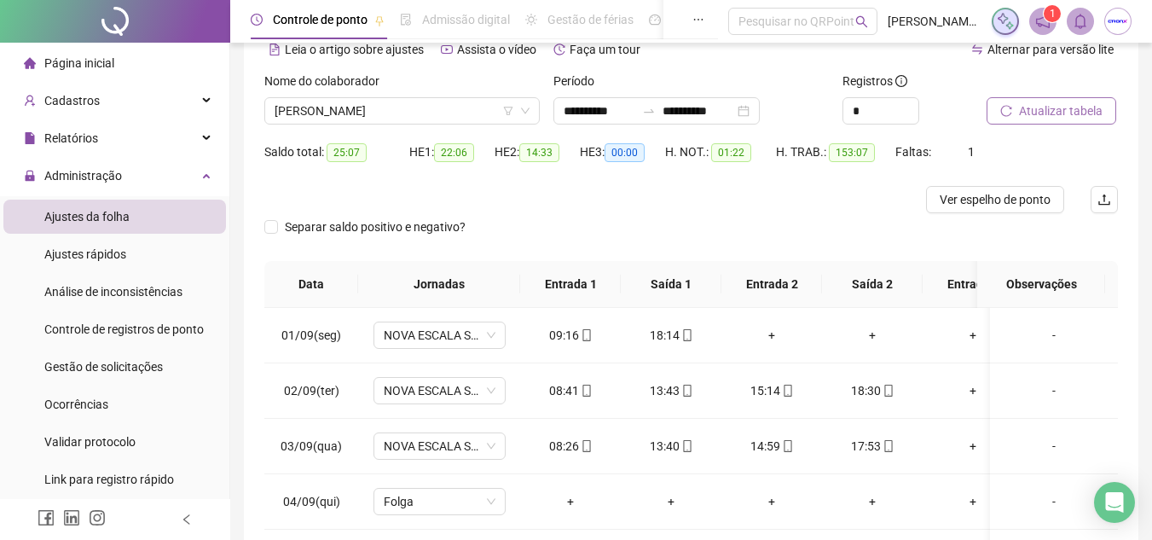
click at [1061, 111] on span "Atualizar tabela" at bounding box center [1061, 110] width 84 height 19
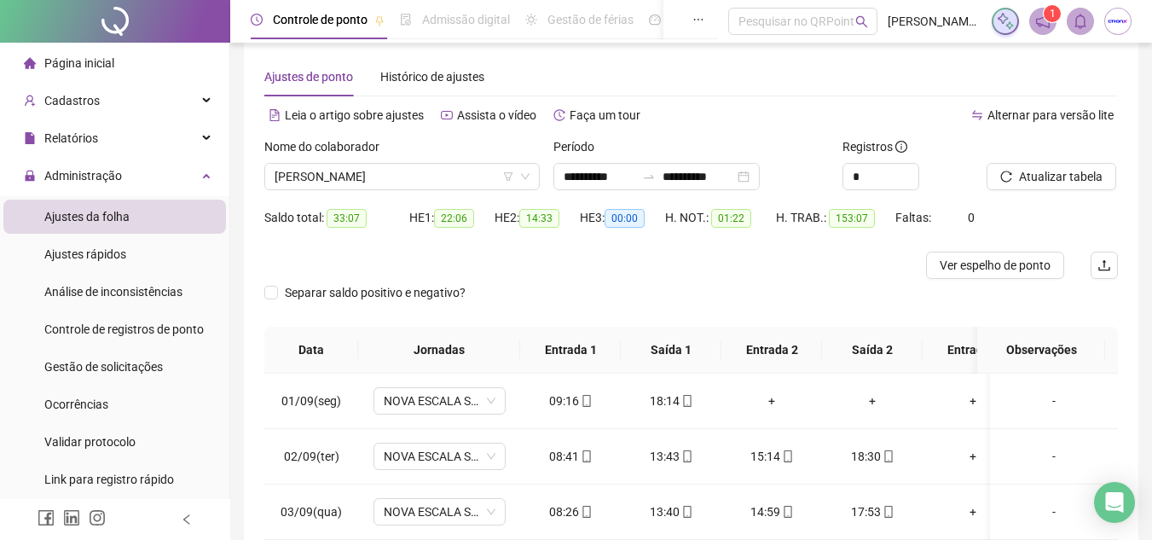
scroll to position [0, 0]
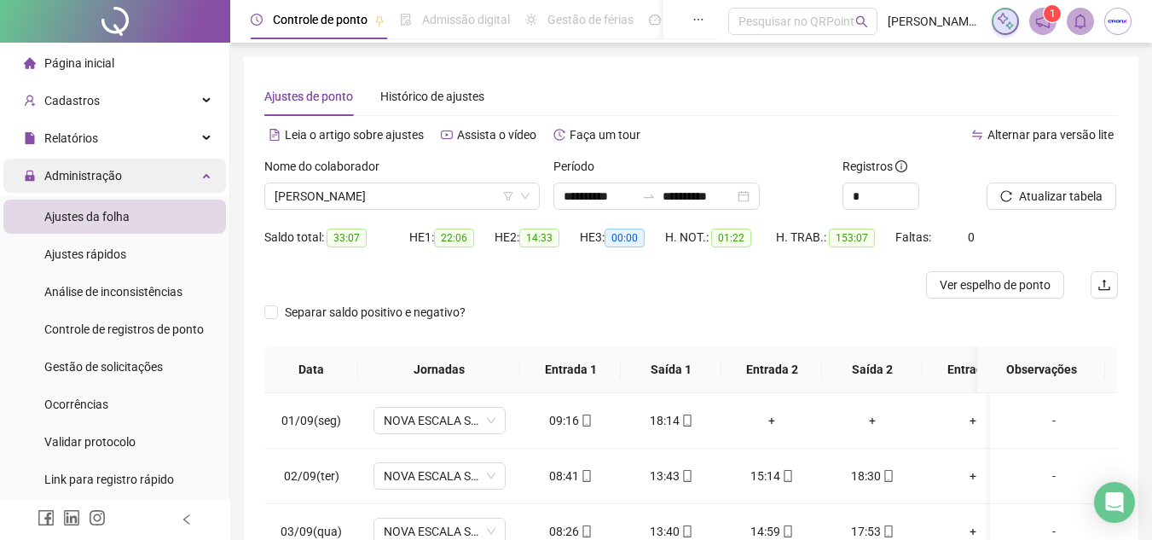
click at [194, 185] on div "Administração" at bounding box center [114, 176] width 223 height 34
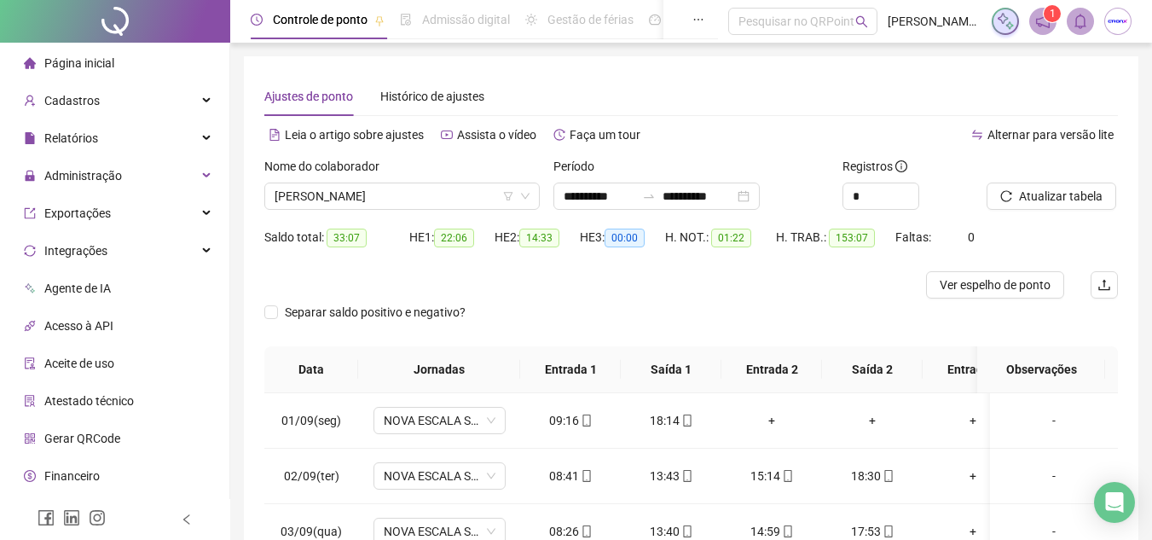
drag, startPoint x: 179, startPoint y: 176, endPoint x: 757, endPoint y: 91, distance: 584.2
click at [757, 91] on div "Ajustes de ponto Histórico de ajustes" at bounding box center [690, 96] width 853 height 39
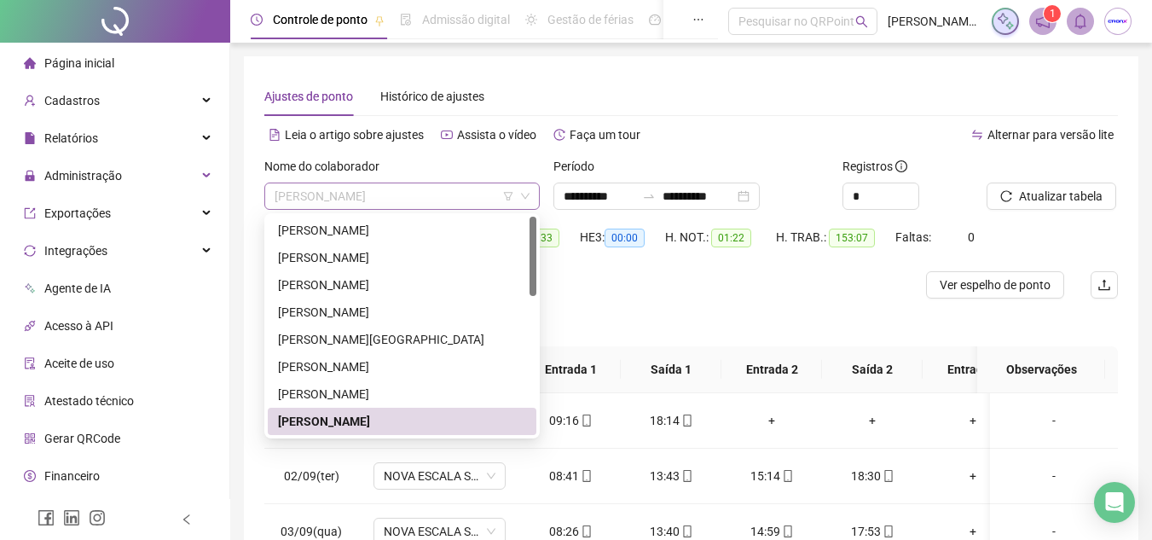
click at [322, 204] on span "[PERSON_NAME]" at bounding box center [402, 196] width 255 height 26
click at [331, 332] on div "[PERSON_NAME][GEOGRAPHIC_DATA]" at bounding box center [402, 339] width 248 height 19
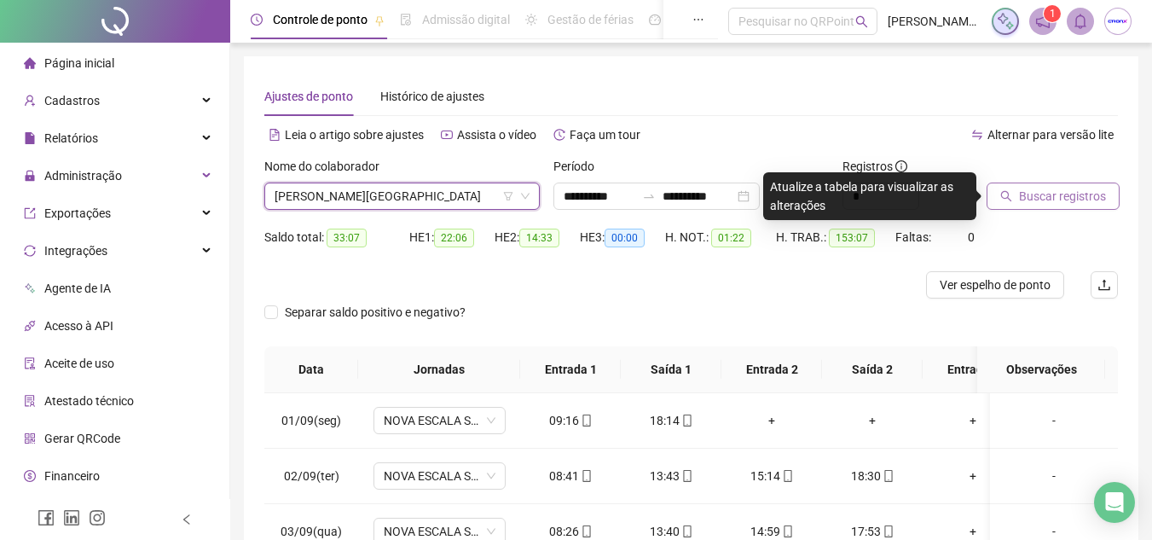
click at [989, 193] on button "Buscar registros" at bounding box center [1052, 195] width 133 height 27
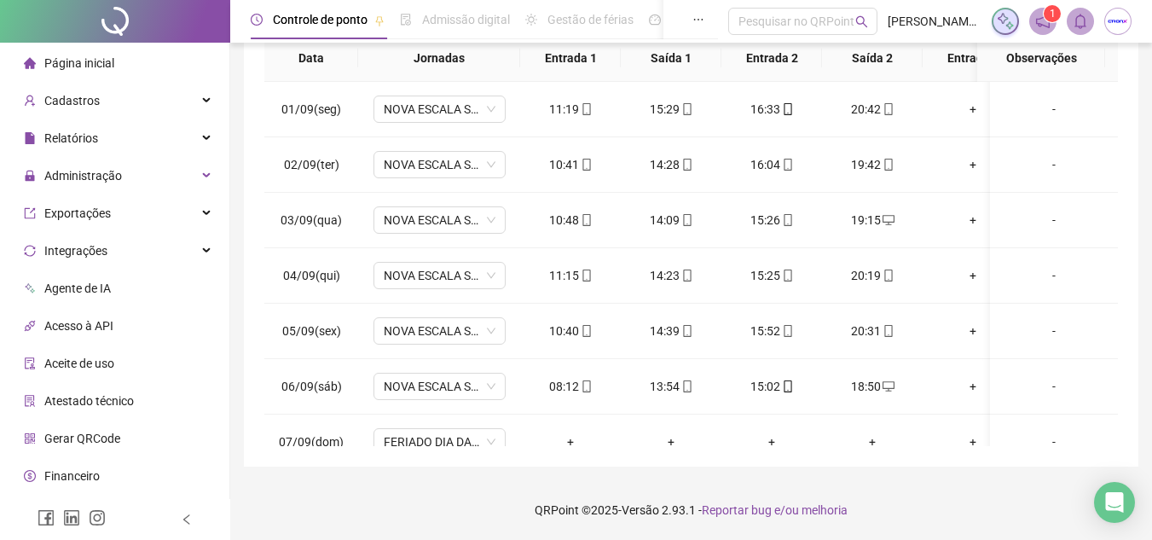
click at [90, 73] on div "Página inicial" at bounding box center [69, 63] width 90 height 34
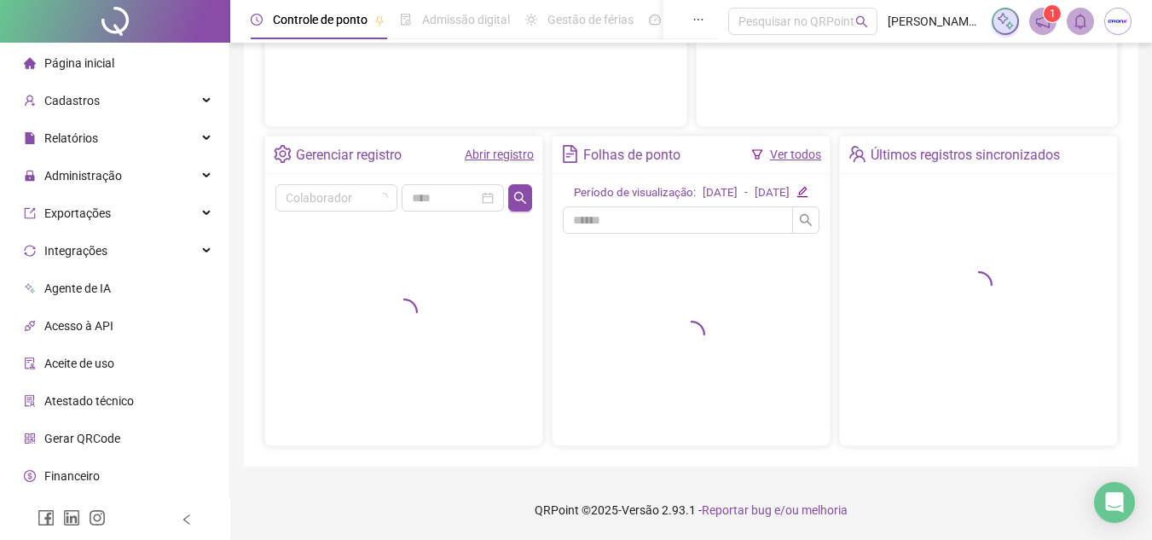
scroll to position [298, 0]
